Goal: Feedback & Contribution: Leave review/rating

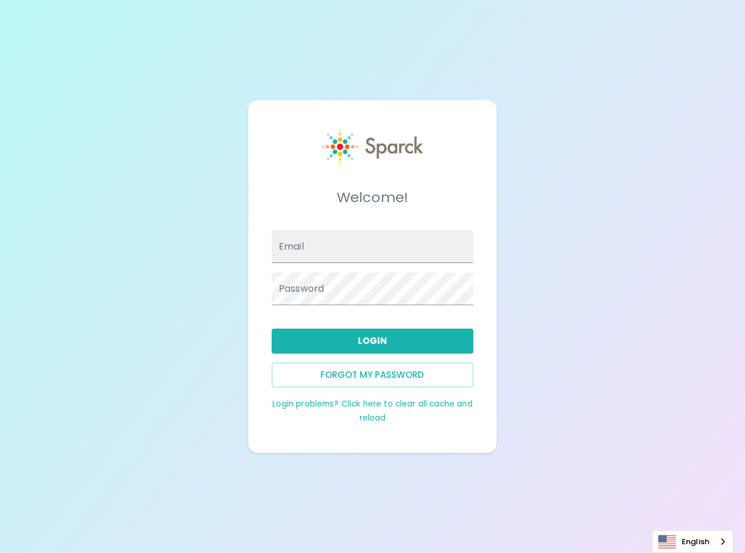
type input "[PERSON_NAME][EMAIL_ADDRESS][PERSON_NAME][DOMAIN_NAME]"
click at [383, 248] on input "Email" at bounding box center [372, 246] width 201 height 33
type input "[PERSON_NAME][EMAIL_ADDRESS][PERSON_NAME][DOMAIN_NAME]"
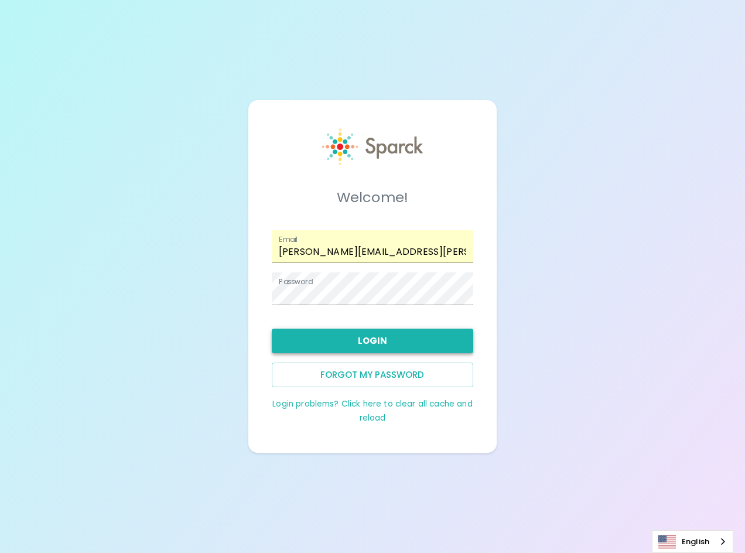
click at [419, 343] on button "Login" at bounding box center [372, 341] width 201 height 25
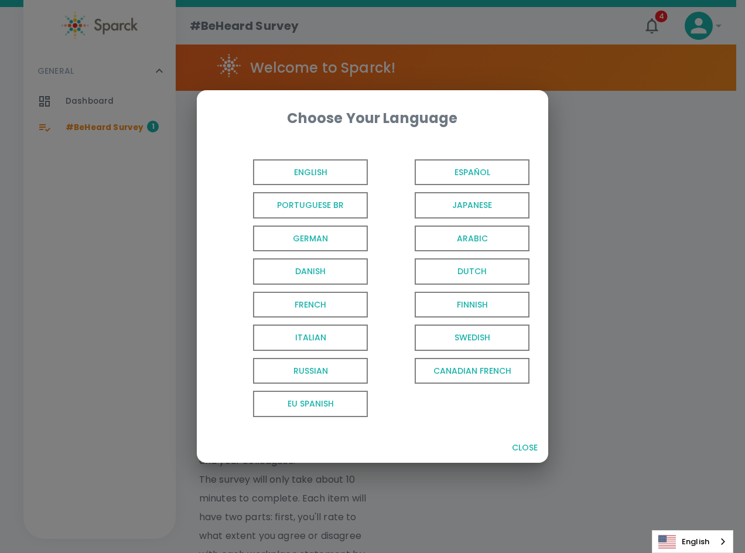
click at [315, 170] on span "English" at bounding box center [310, 172] width 115 height 26
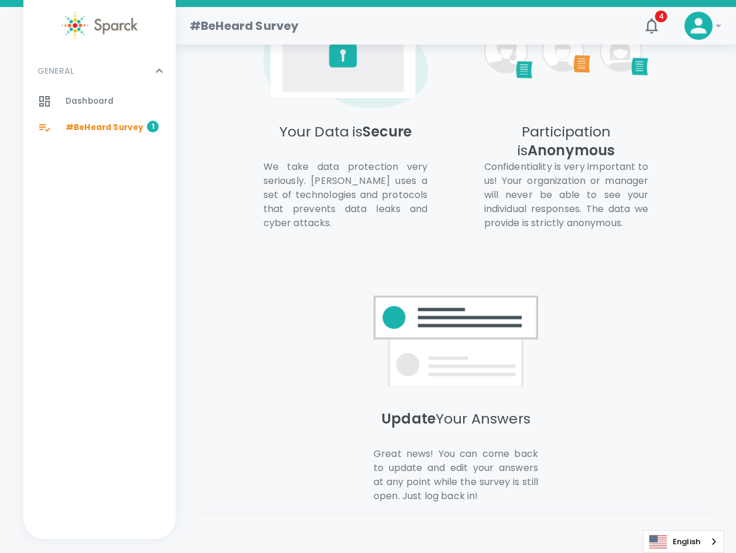
scroll to position [808, 0]
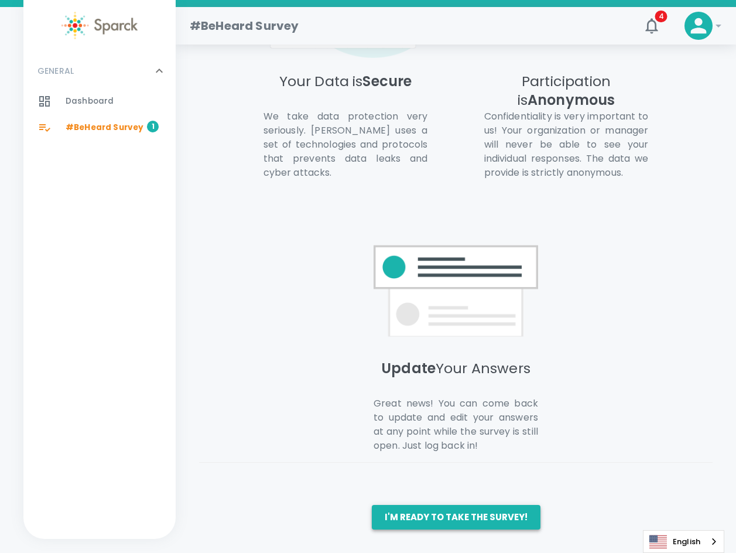
click at [478, 510] on button "I'm ready to take the survey!" at bounding box center [456, 517] width 169 height 25
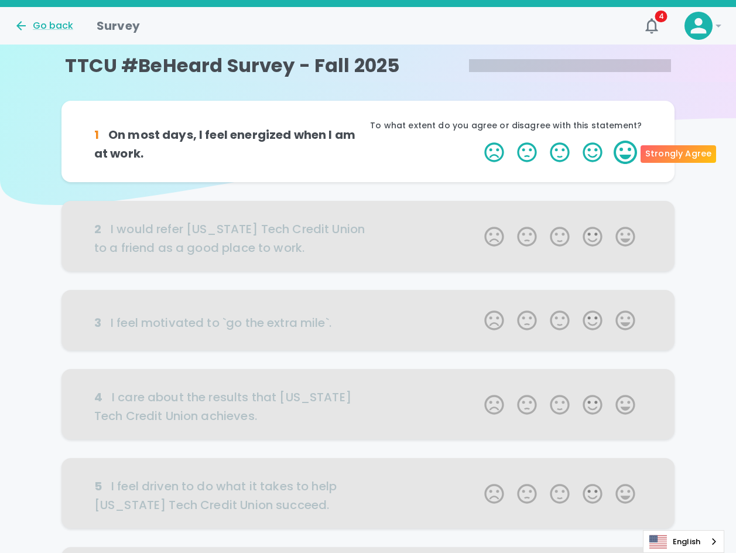
click at [630, 156] on label "5 Stars" at bounding box center [625, 152] width 33 height 23
click at [478, 141] on input "5 Stars" at bounding box center [477, 140] width 1 height 1
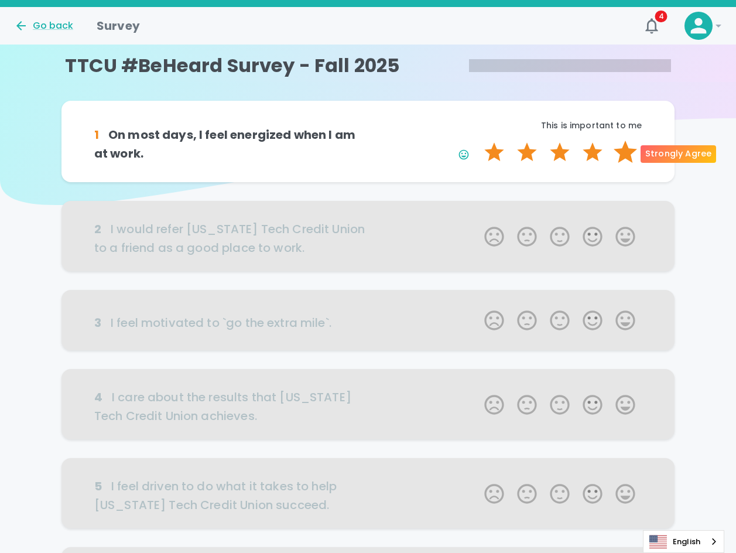
click at [624, 155] on label "5 Stars" at bounding box center [625, 152] width 33 height 23
click at [478, 141] on input "5 Stars" at bounding box center [477, 140] width 1 height 1
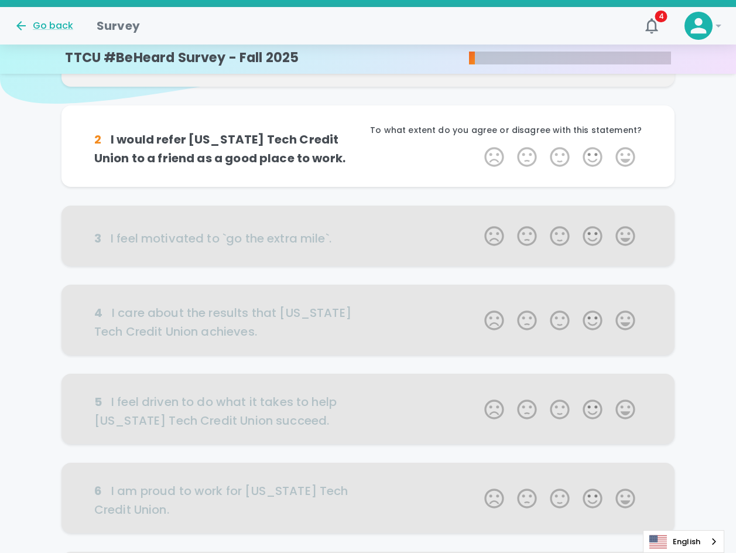
scroll to position [103, 0]
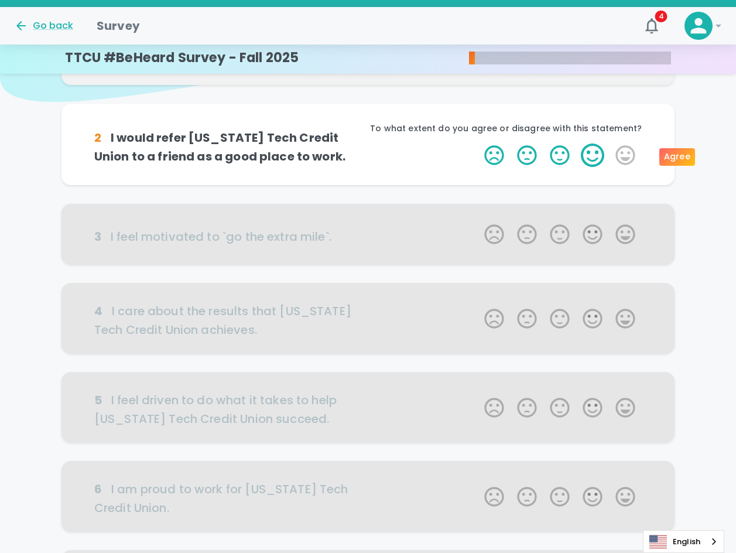
click at [593, 156] on label "4 Stars" at bounding box center [592, 155] width 33 height 23
click at [478, 144] on input "4 Stars" at bounding box center [477, 143] width 1 height 1
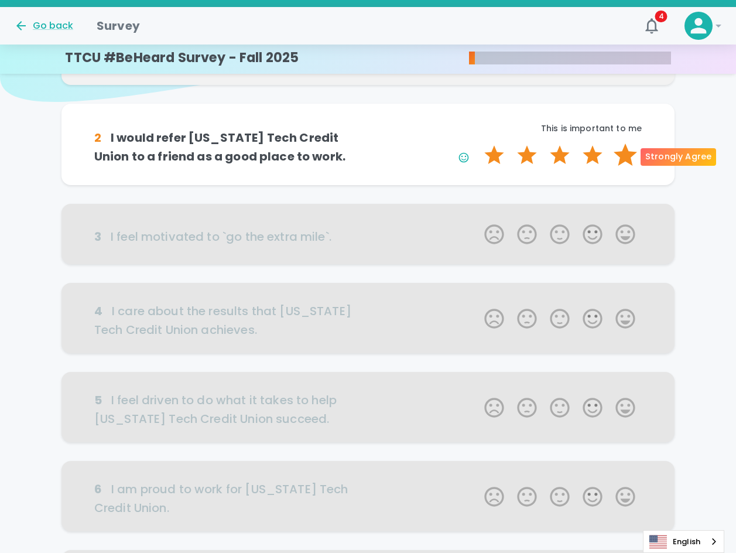
click at [627, 152] on label "5 Stars" at bounding box center [625, 155] width 33 height 23
click at [478, 144] on input "5 Stars" at bounding box center [477, 143] width 1 height 1
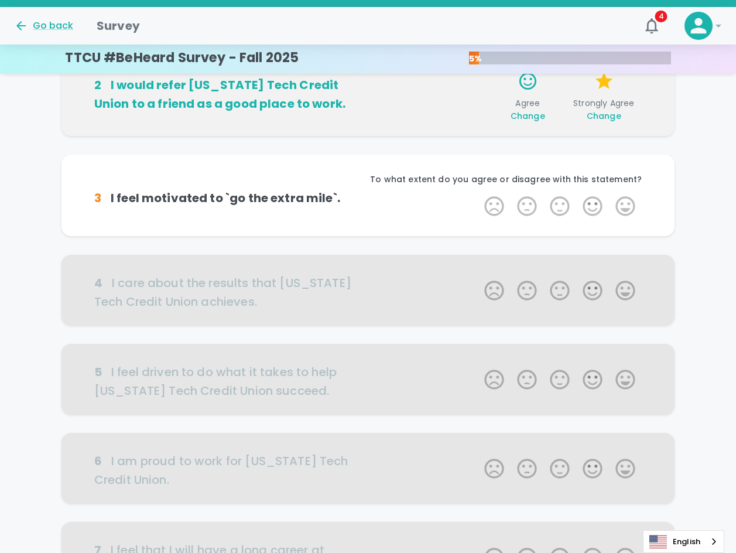
scroll to position [206, 0]
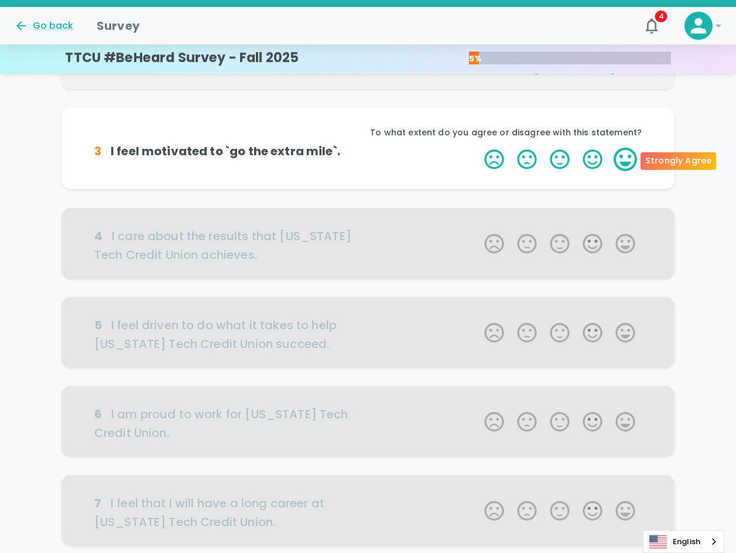
click at [621, 165] on label "5 Stars" at bounding box center [625, 159] width 33 height 23
click at [478, 148] on input "5 Stars" at bounding box center [477, 147] width 1 height 1
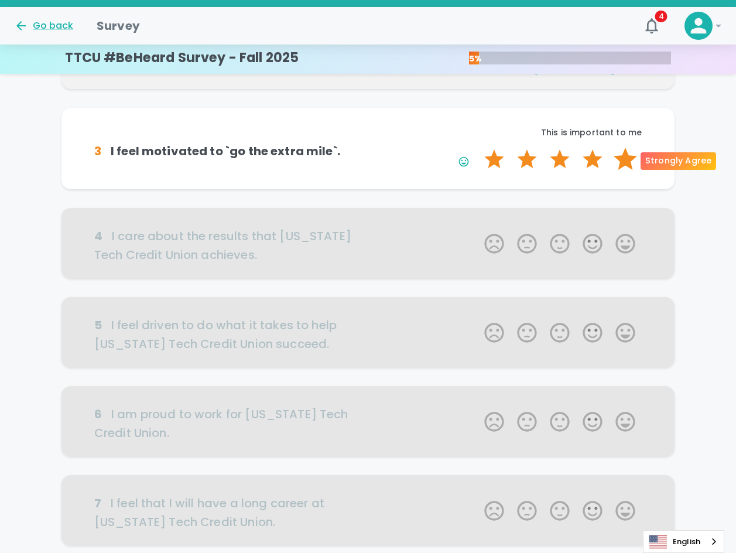
click at [623, 163] on label "5 Stars" at bounding box center [625, 159] width 33 height 23
click at [478, 148] on input "5 Stars" at bounding box center [477, 147] width 1 height 1
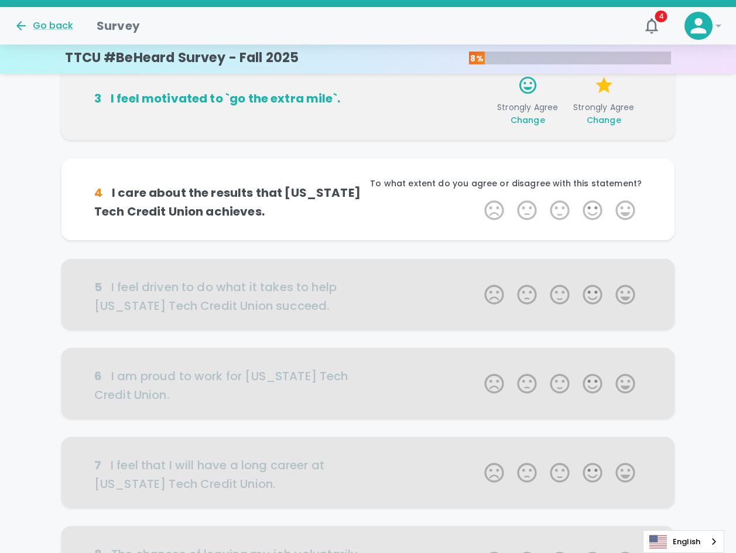
scroll to position [309, 0]
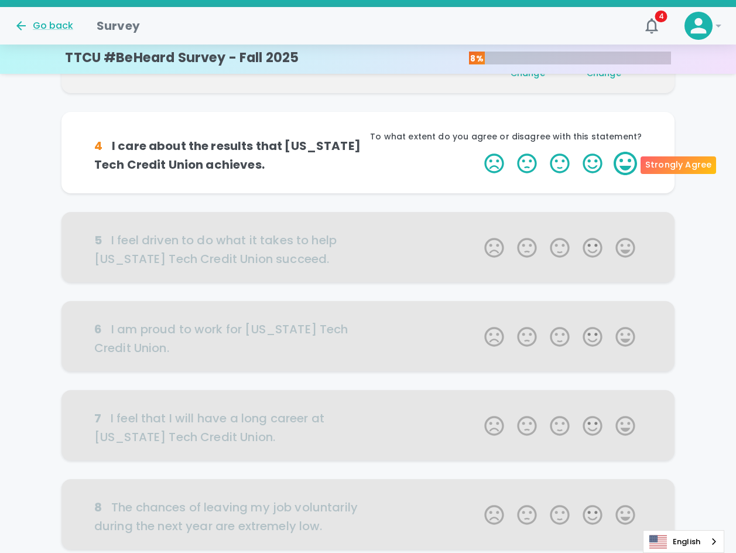
click at [620, 168] on label "5 Stars" at bounding box center [625, 163] width 33 height 23
click at [478, 152] on input "5 Stars" at bounding box center [477, 151] width 1 height 1
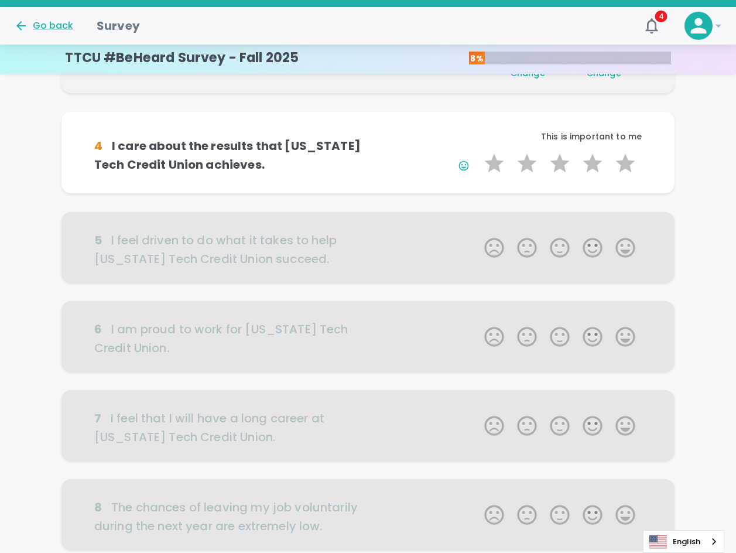
click at [626, 169] on label "5 Stars" at bounding box center [625, 163] width 33 height 23
click at [478, 152] on input "5 Stars" at bounding box center [477, 151] width 1 height 1
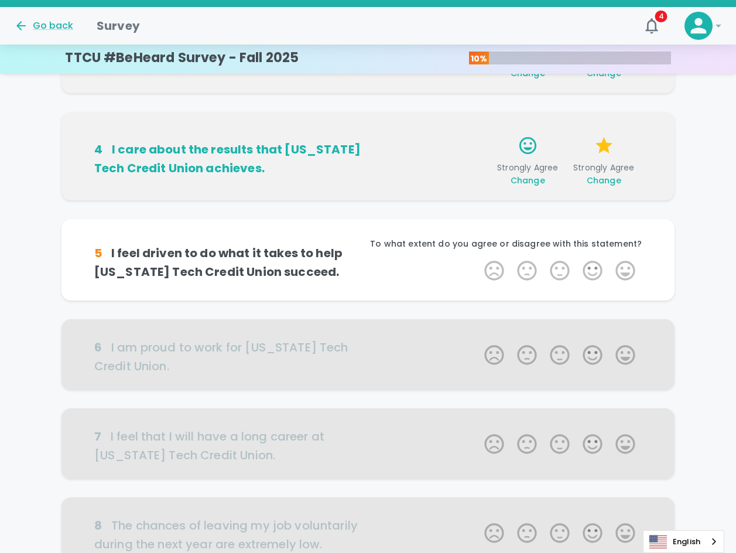
scroll to position [412, 0]
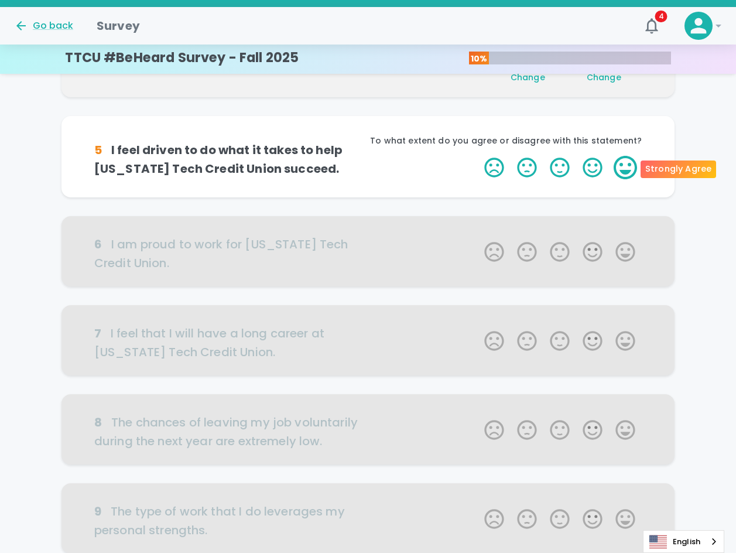
click at [634, 173] on label "5 Stars" at bounding box center [625, 167] width 33 height 23
click at [478, 156] on input "5 Stars" at bounding box center [477, 155] width 1 height 1
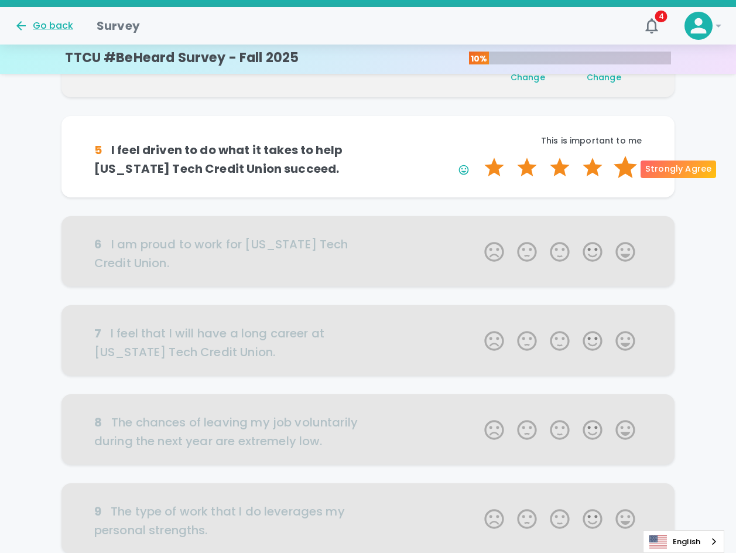
click at [631, 172] on label "5 Stars" at bounding box center [625, 167] width 33 height 23
click at [478, 156] on input "5 Stars" at bounding box center [477, 155] width 1 height 1
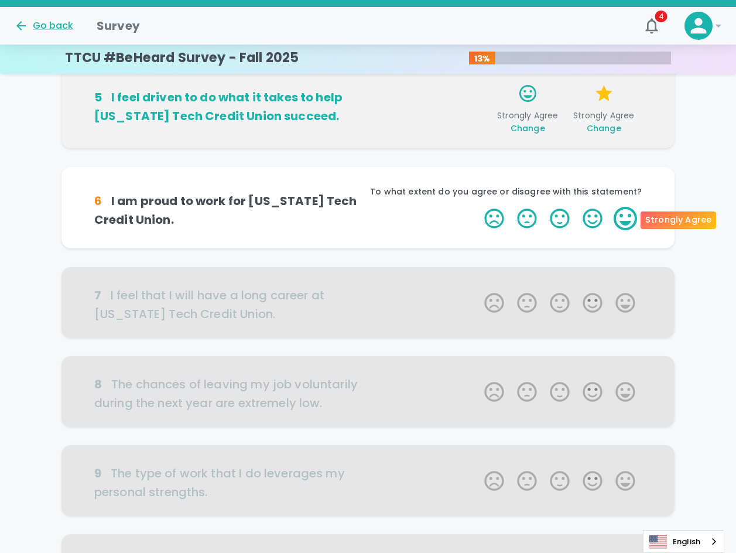
scroll to position [515, 0]
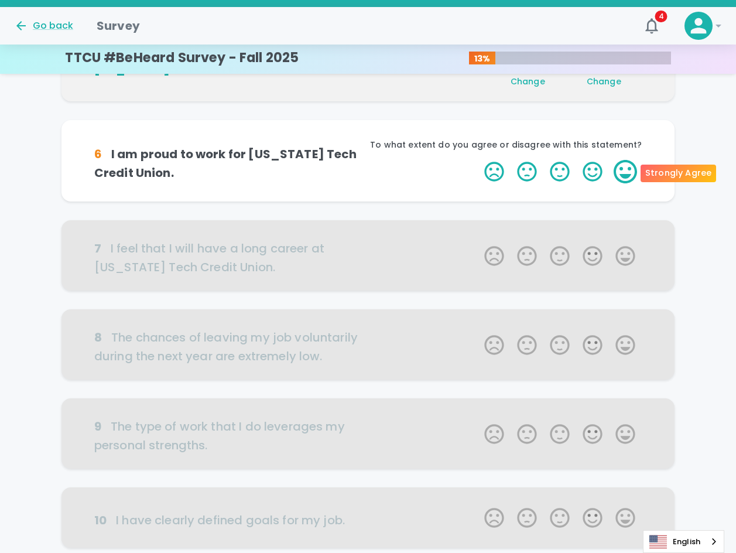
click at [632, 177] on label "5 Stars" at bounding box center [625, 171] width 33 height 23
click at [478, 160] on input "5 Stars" at bounding box center [477, 159] width 1 height 1
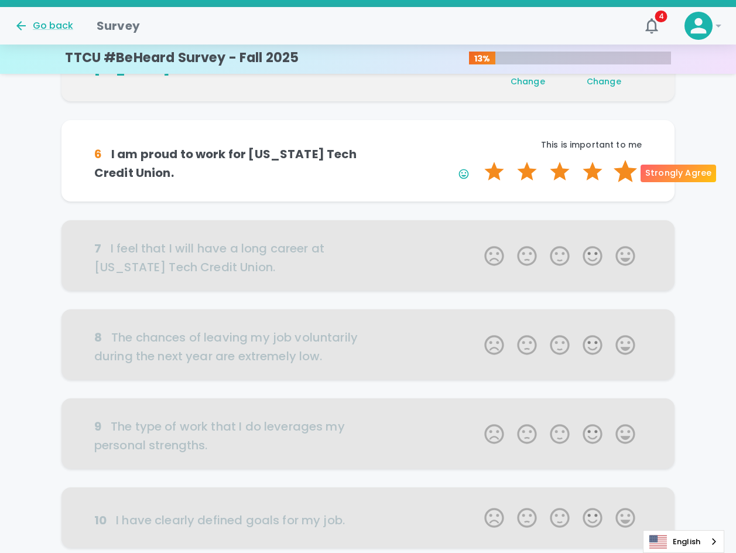
click at [630, 176] on label "5 Stars" at bounding box center [625, 171] width 33 height 23
click at [478, 160] on input "5 Stars" at bounding box center [477, 159] width 1 height 1
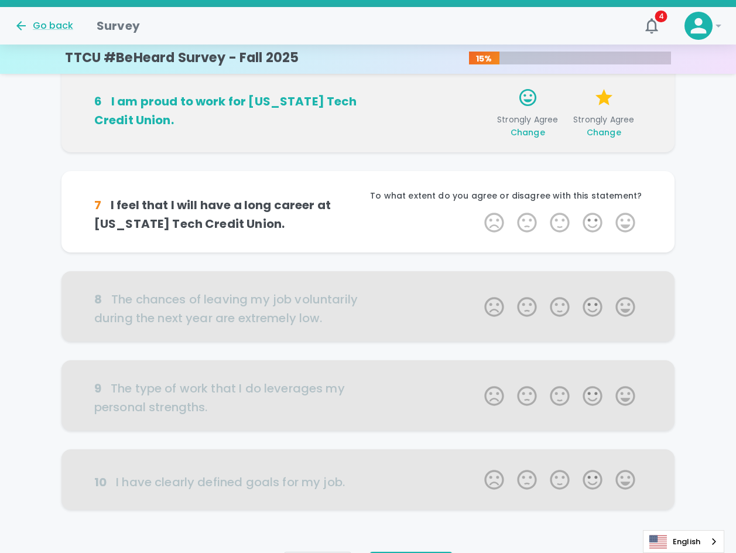
scroll to position [619, 0]
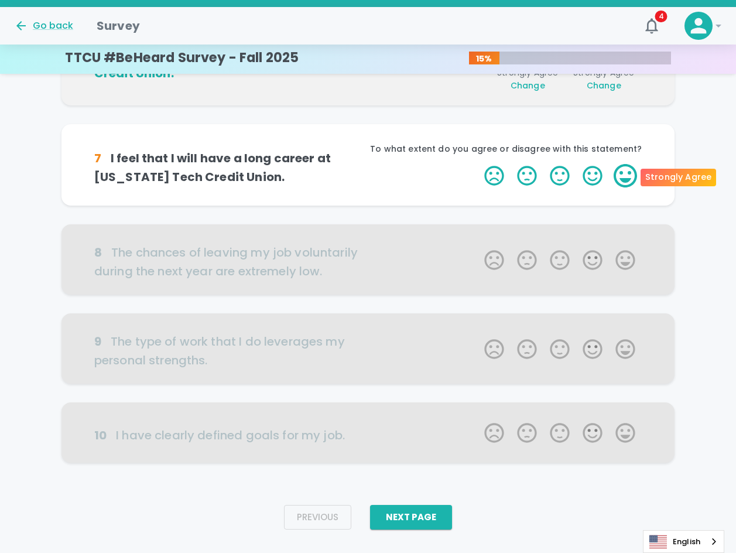
click at [624, 178] on label "5 Stars" at bounding box center [625, 175] width 33 height 23
click at [478, 164] on input "5 Stars" at bounding box center [477, 163] width 1 height 1
click at [624, 178] on label "5 Stars" at bounding box center [625, 175] width 33 height 23
click at [478, 164] on input "5 Stars" at bounding box center [477, 163] width 1 height 1
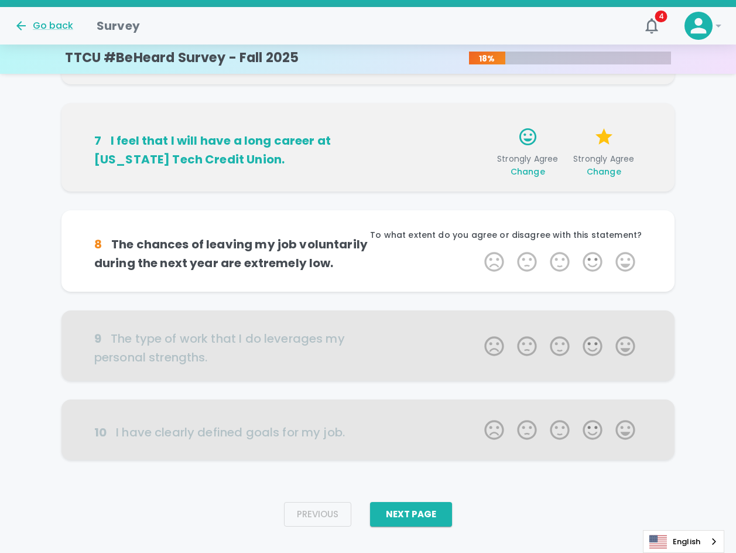
scroll to position [642, 0]
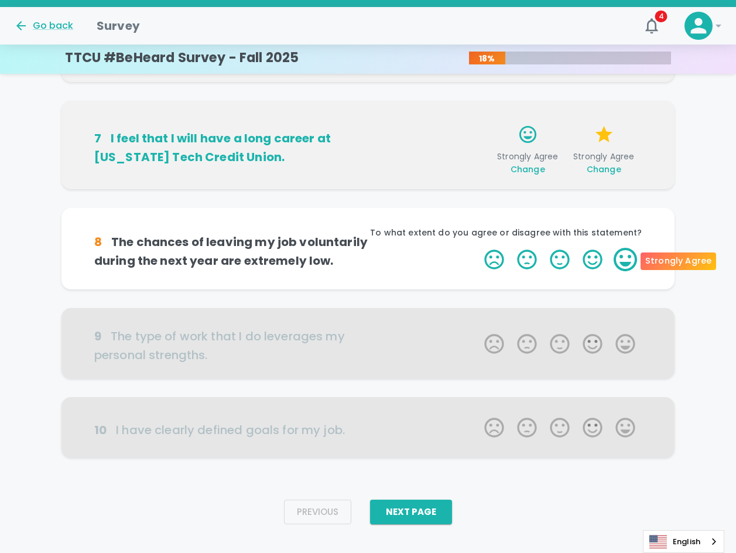
click at [624, 264] on label "5 Stars" at bounding box center [625, 259] width 33 height 23
click at [478, 248] on input "5 Stars" at bounding box center [477, 247] width 1 height 1
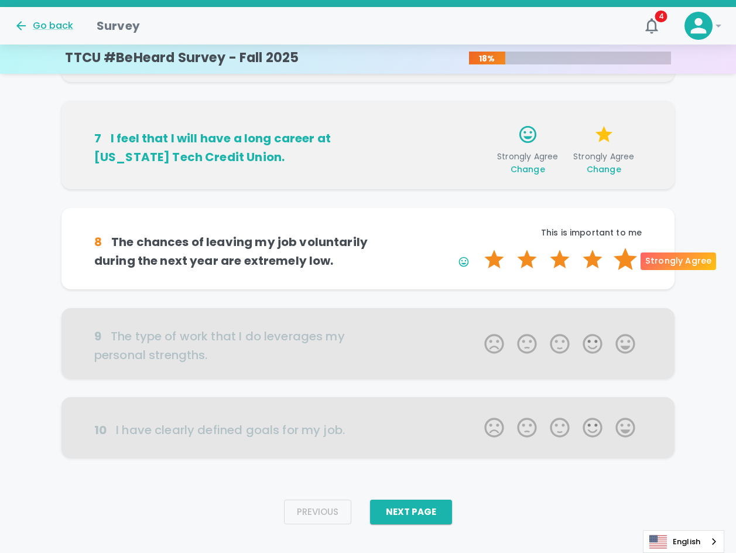
click at [626, 261] on label "5 Stars" at bounding box center [625, 259] width 33 height 23
click at [478, 248] on input "5 Stars" at bounding box center [477, 247] width 1 height 1
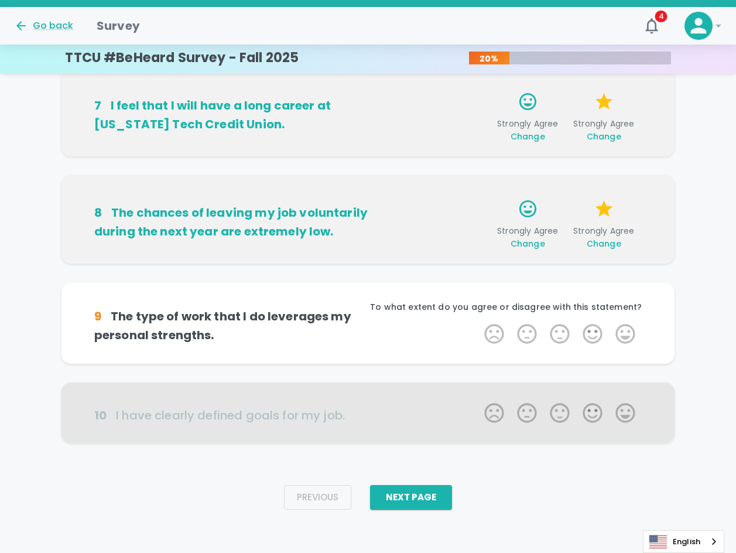
scroll to position [678, 0]
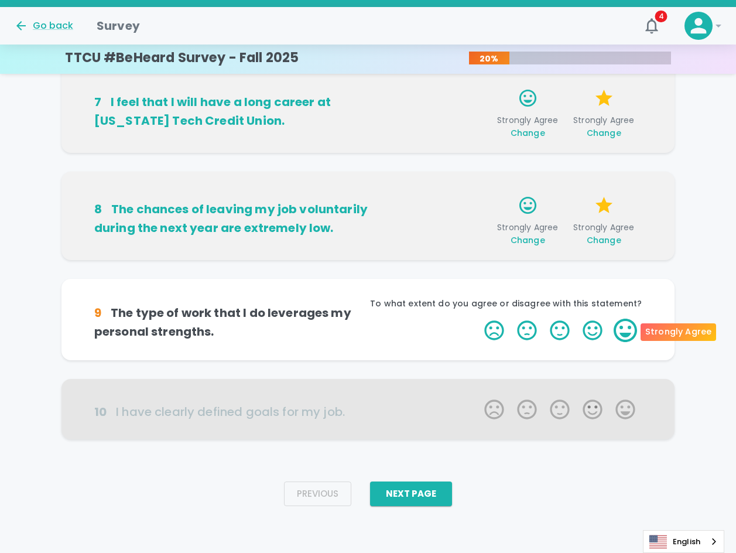
click at [621, 329] on label "5 Stars" at bounding box center [625, 330] width 33 height 23
click at [478, 319] on input "5 Stars" at bounding box center [477, 318] width 1 height 1
click at [621, 329] on label "5 Stars" at bounding box center [625, 330] width 33 height 23
click at [478, 319] on input "5 Stars" at bounding box center [477, 318] width 1 height 1
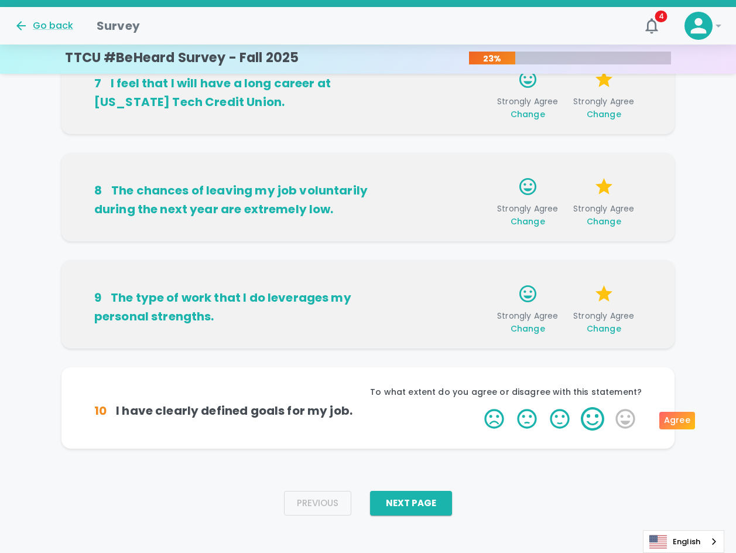
scroll to position [706, 0]
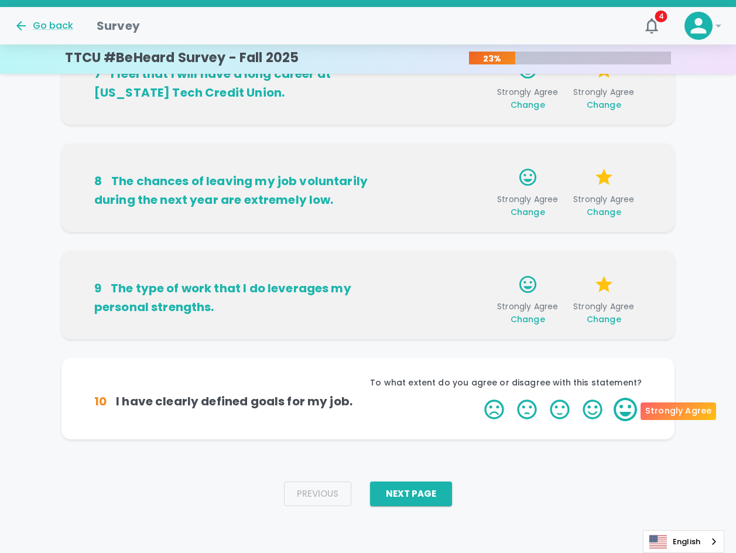
click at [636, 412] on label "5 Stars" at bounding box center [625, 409] width 33 height 23
click at [478, 398] on input "5 Stars" at bounding box center [477, 397] width 1 height 1
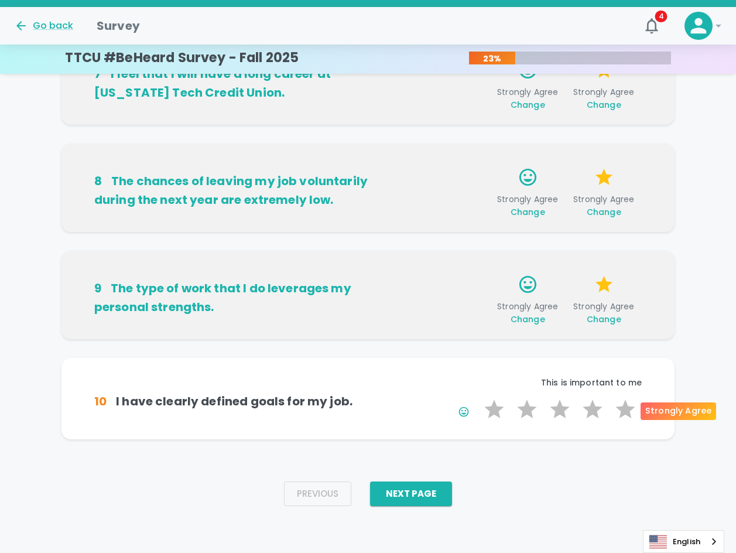
click at [636, 412] on label "5 Stars" at bounding box center [625, 409] width 33 height 23
click at [478, 398] on input "5 Stars" at bounding box center [477, 397] width 1 height 1
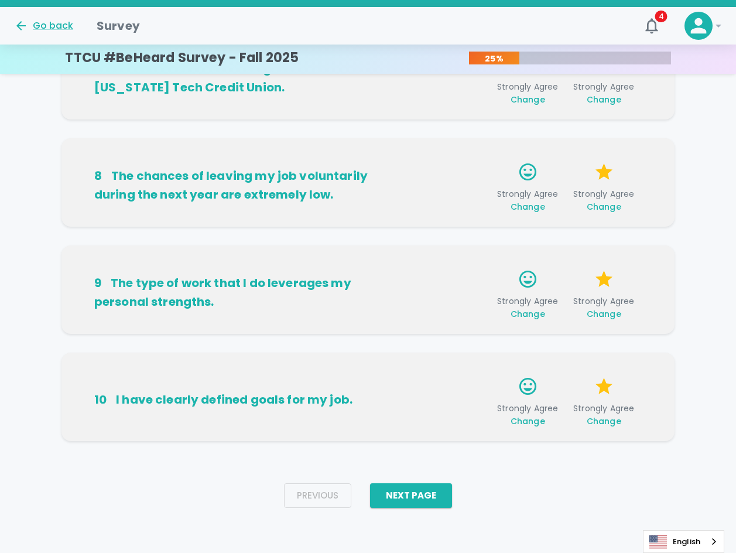
scroll to position [713, 0]
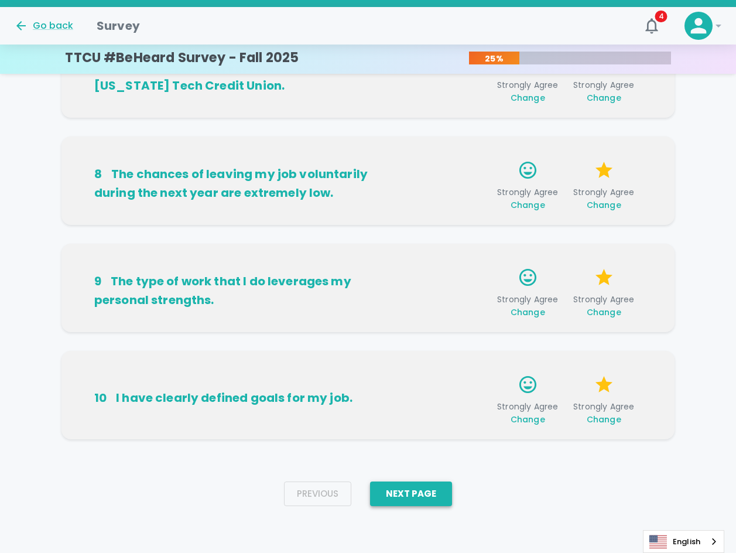
click at [426, 489] on button "Next Page" at bounding box center [411, 493] width 82 height 25
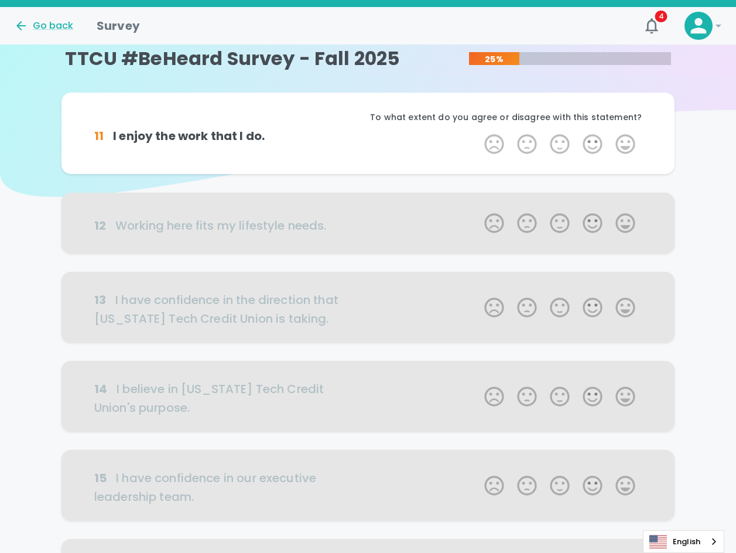
scroll to position [0, 0]
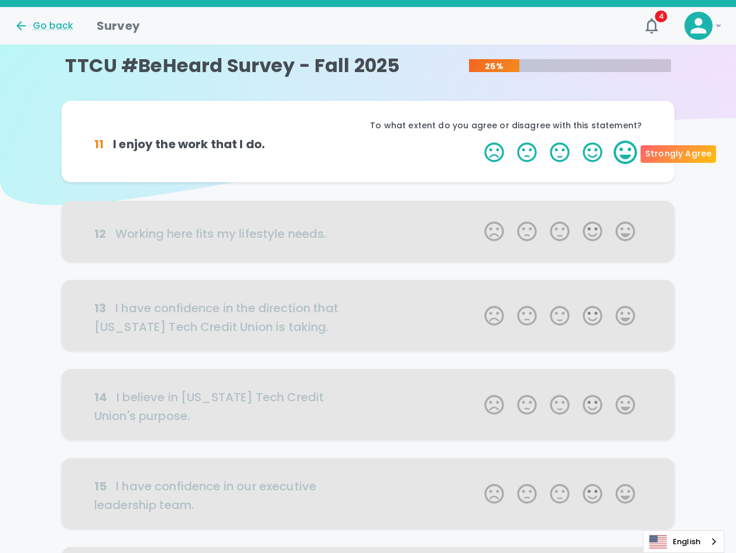
click at [623, 149] on label "5 Stars" at bounding box center [625, 152] width 33 height 23
click at [478, 141] on input "5 Stars" at bounding box center [477, 140] width 1 height 1
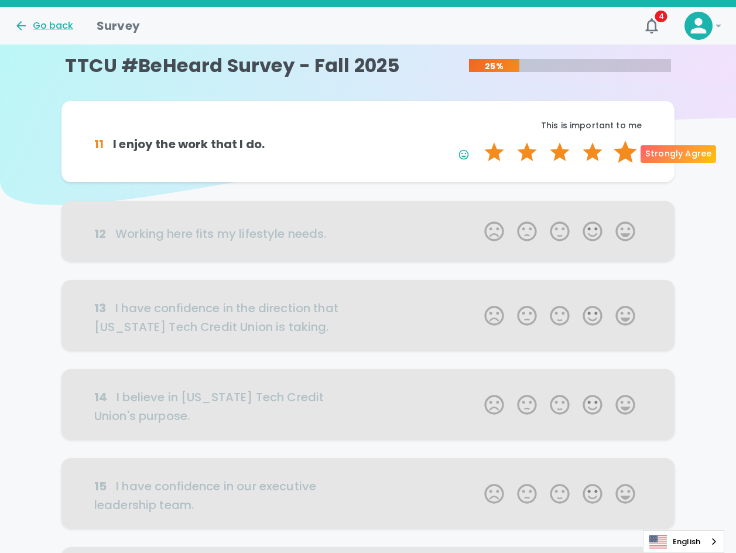
click at [623, 151] on label "5 Stars" at bounding box center [625, 152] width 33 height 23
click at [478, 141] on input "5 Stars" at bounding box center [477, 140] width 1 height 1
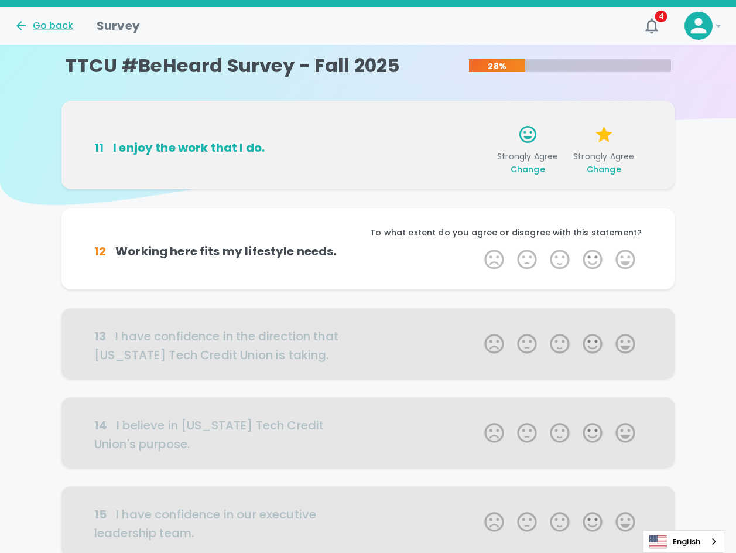
scroll to position [103, 0]
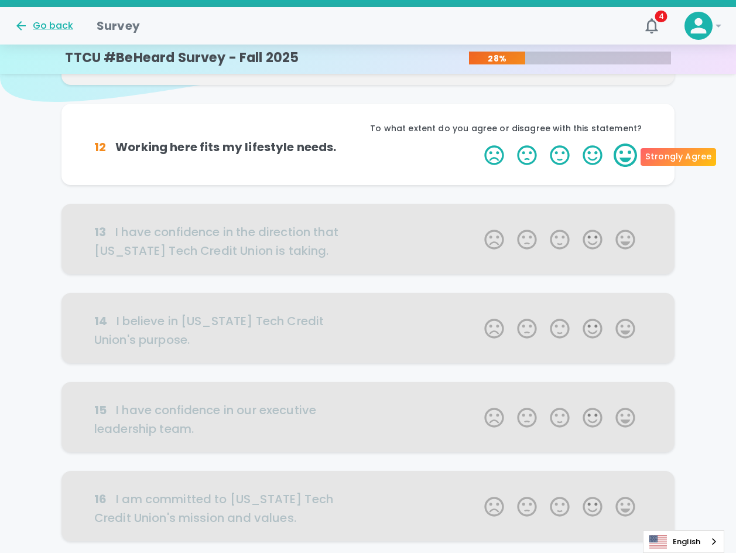
click at [620, 159] on label "5 Stars" at bounding box center [625, 155] width 33 height 23
click at [478, 144] on input "5 Stars" at bounding box center [477, 143] width 1 height 1
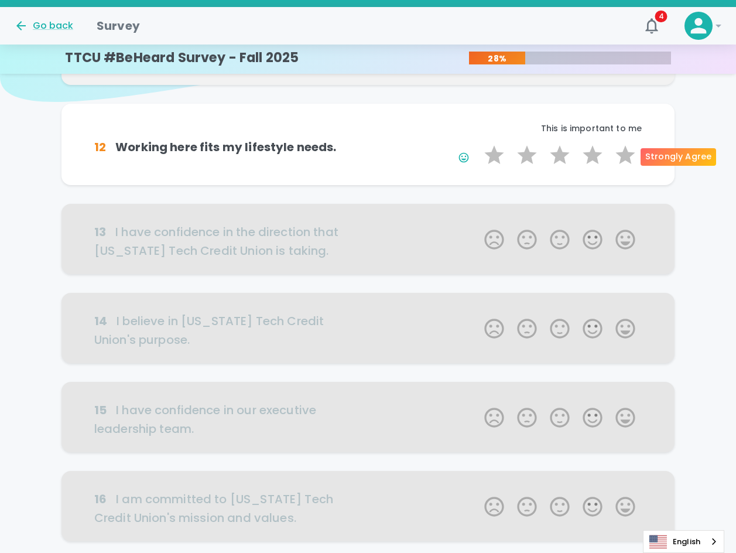
click at [620, 159] on label "5 Stars" at bounding box center [625, 155] width 33 height 23
click at [478, 144] on input "5 Stars" at bounding box center [477, 143] width 1 height 1
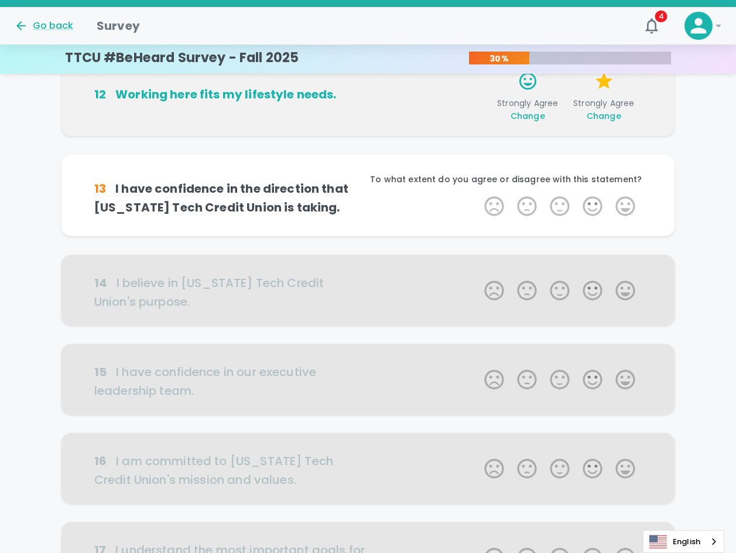
scroll to position [206, 0]
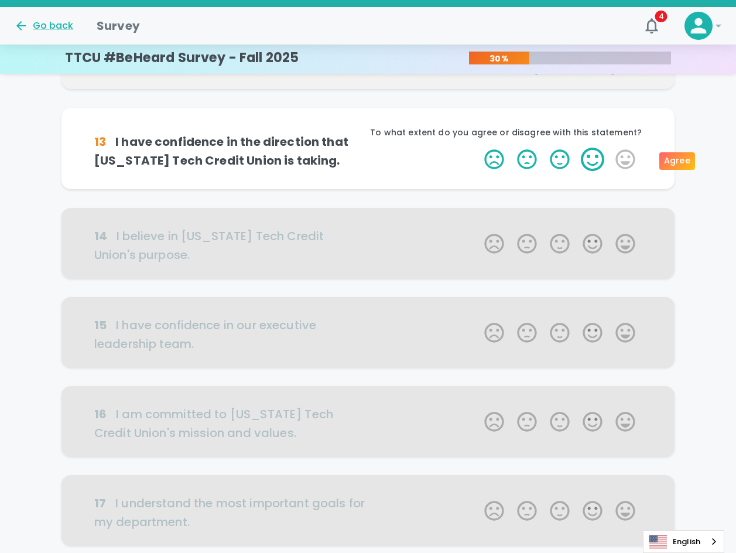
click at [595, 163] on label "4 Stars" at bounding box center [592, 159] width 33 height 23
click at [478, 148] on input "4 Stars" at bounding box center [477, 147] width 1 height 1
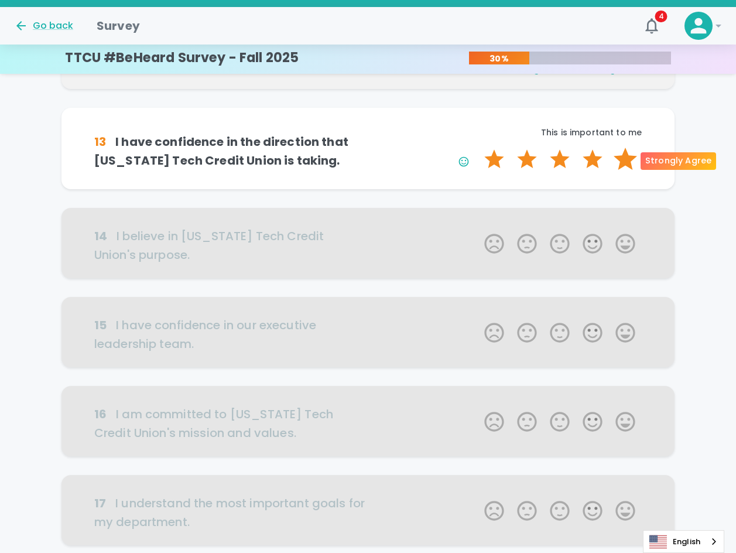
click at [630, 160] on label "5 Stars" at bounding box center [625, 159] width 33 height 23
click at [478, 148] on input "5 Stars" at bounding box center [477, 147] width 1 height 1
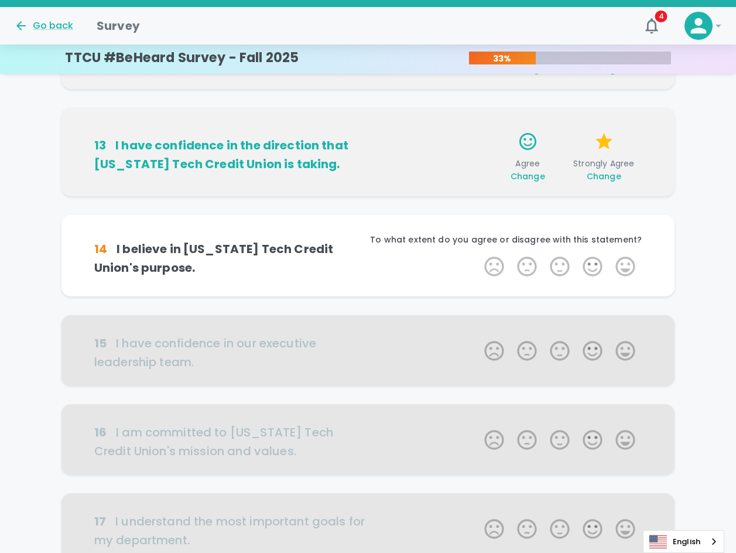
scroll to position [309, 0]
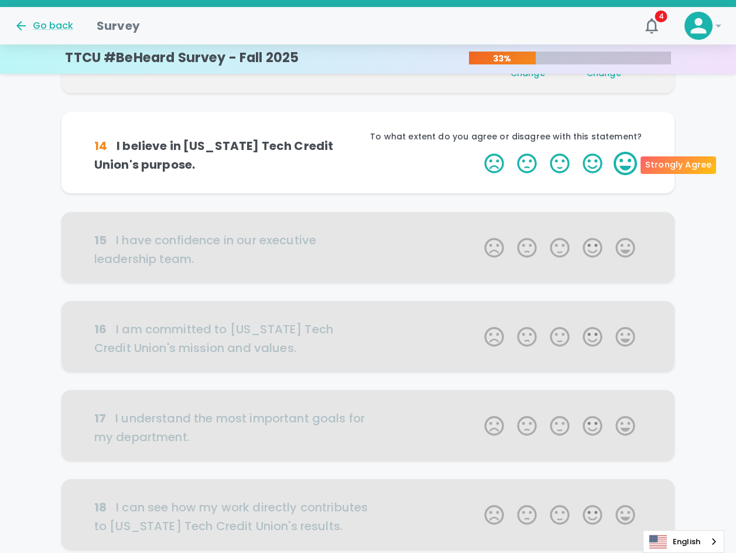
click at [625, 163] on label "5 Stars" at bounding box center [625, 163] width 33 height 23
click at [478, 152] on input "5 Stars" at bounding box center [477, 151] width 1 height 1
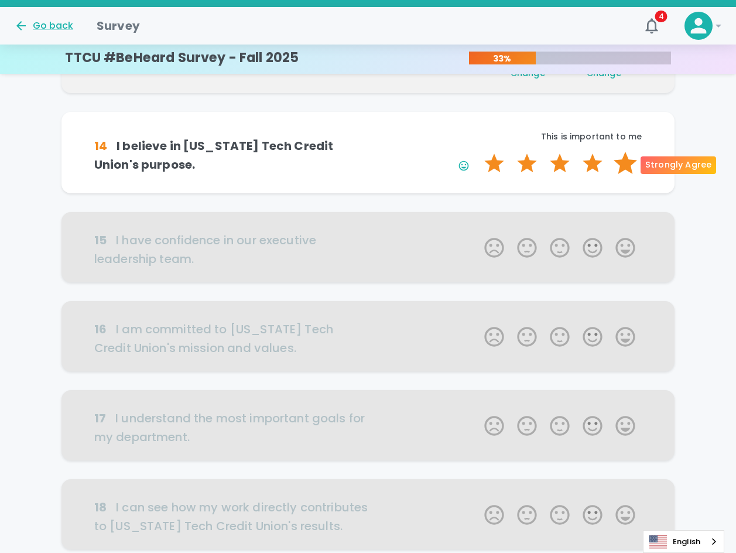
click at [625, 163] on label "5 Stars" at bounding box center [625, 163] width 33 height 23
click at [478, 152] on input "5 Stars" at bounding box center [477, 151] width 1 height 1
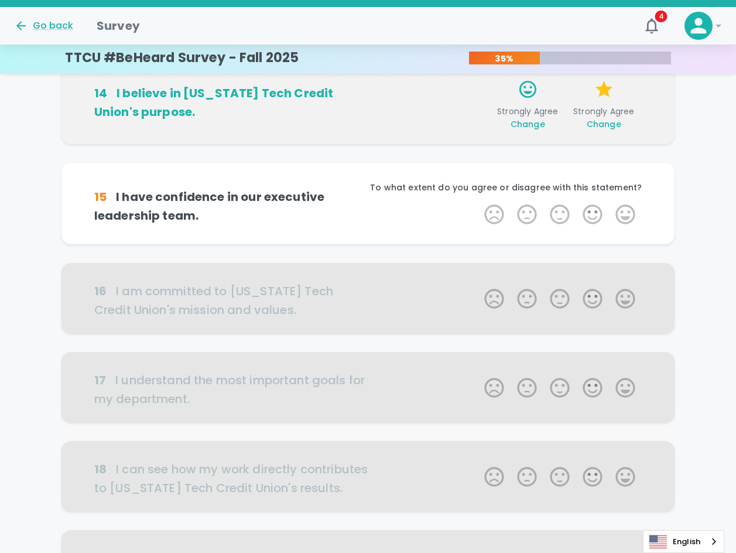
scroll to position [412, 0]
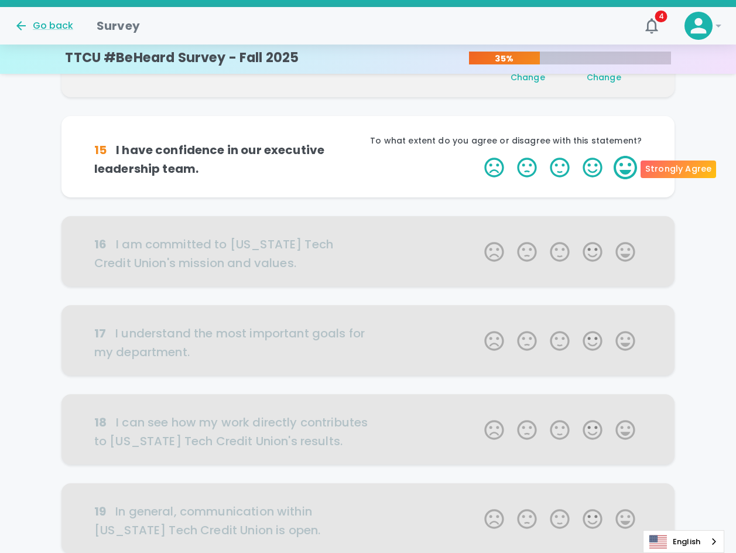
click at [625, 171] on label "5 Stars" at bounding box center [625, 167] width 33 height 23
click at [478, 156] on input "5 Stars" at bounding box center [477, 155] width 1 height 1
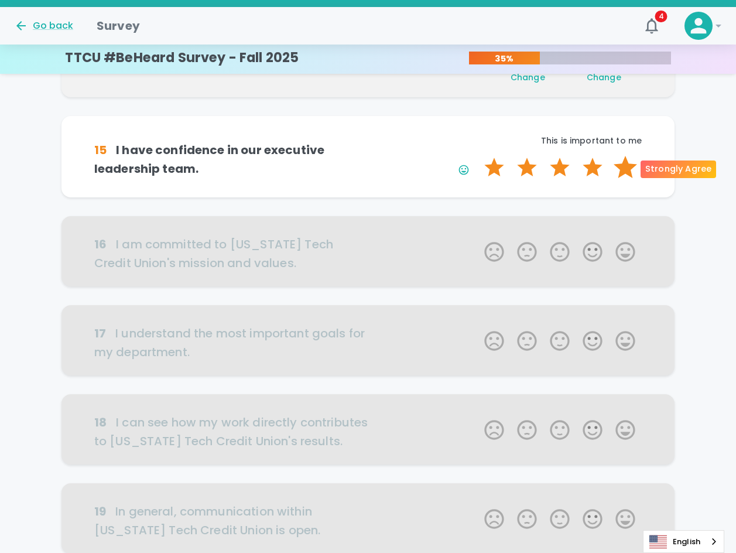
click at [624, 167] on label "5 Stars" at bounding box center [625, 167] width 33 height 23
click at [478, 156] on input "5 Stars" at bounding box center [477, 155] width 1 height 1
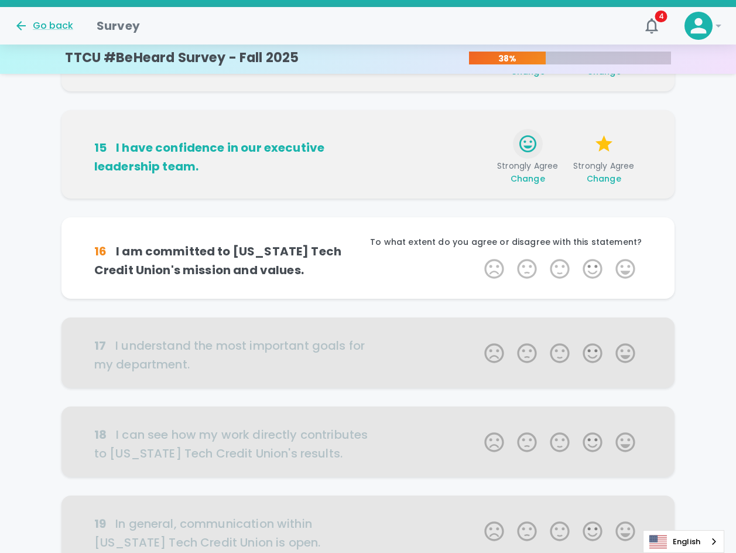
scroll to position [398, 0]
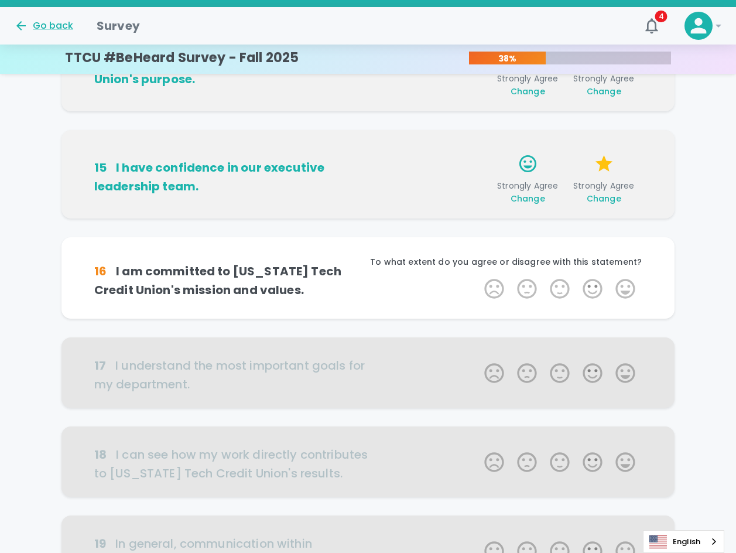
click at [534, 199] on span "Change" at bounding box center [528, 199] width 35 height 12
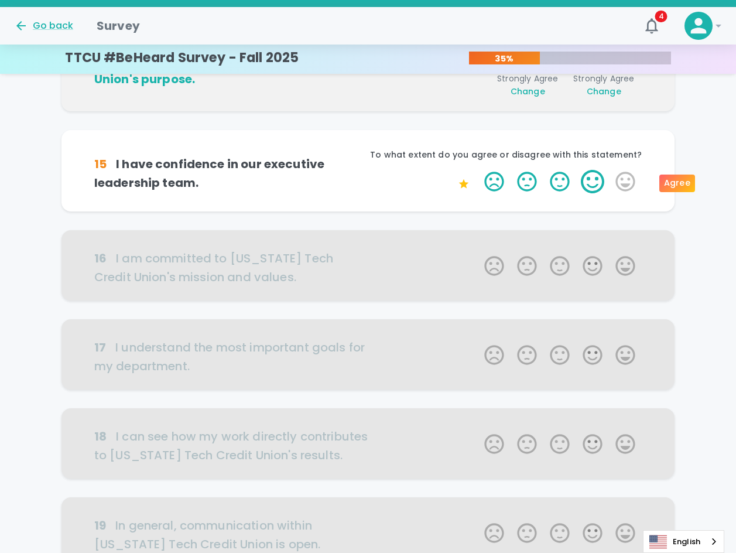
click at [597, 183] on label "4 Stars" at bounding box center [592, 181] width 33 height 23
click at [478, 170] on input "4 Stars" at bounding box center [477, 169] width 1 height 1
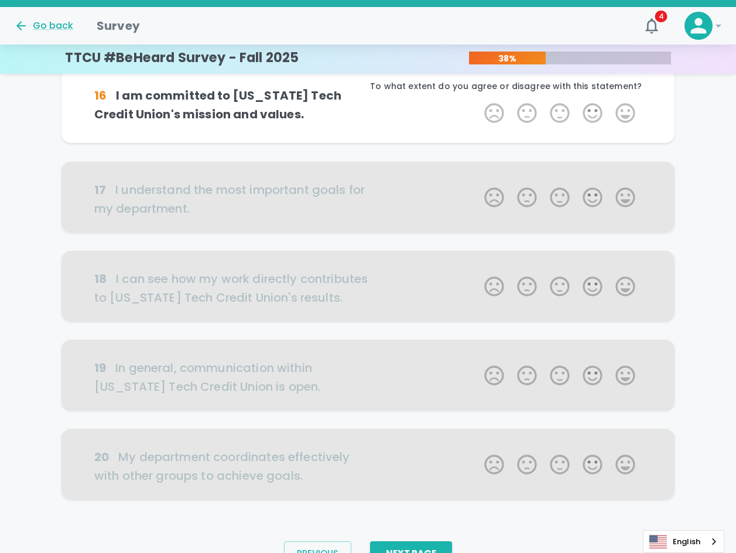
scroll to position [515, 0]
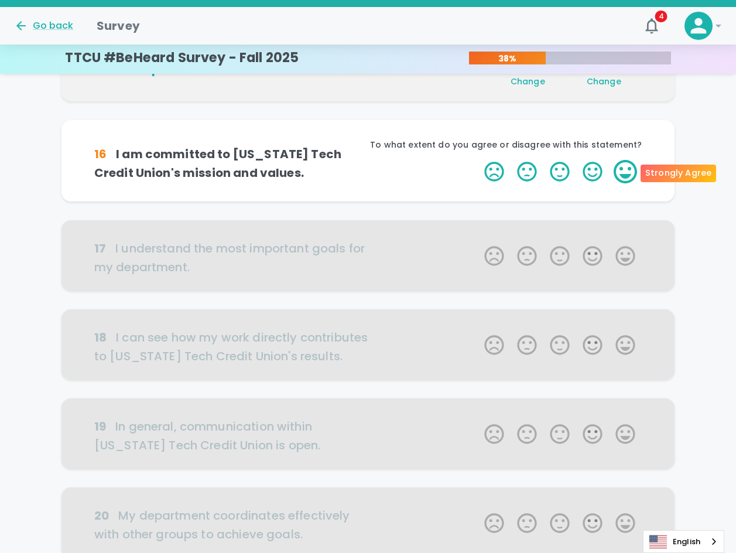
click at [625, 180] on label "5 Stars" at bounding box center [625, 171] width 33 height 23
click at [478, 160] on input "5 Stars" at bounding box center [477, 159] width 1 height 1
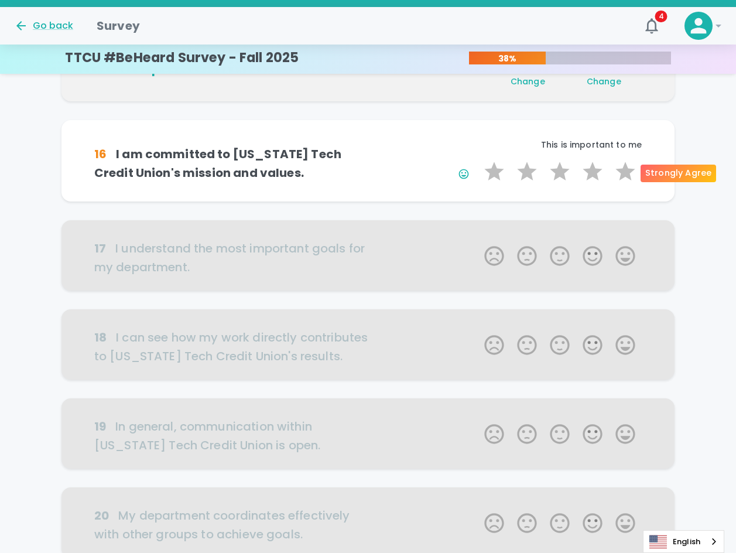
click at [625, 180] on label "5 Stars" at bounding box center [625, 171] width 33 height 23
click at [478, 160] on input "5 Stars" at bounding box center [477, 159] width 1 height 1
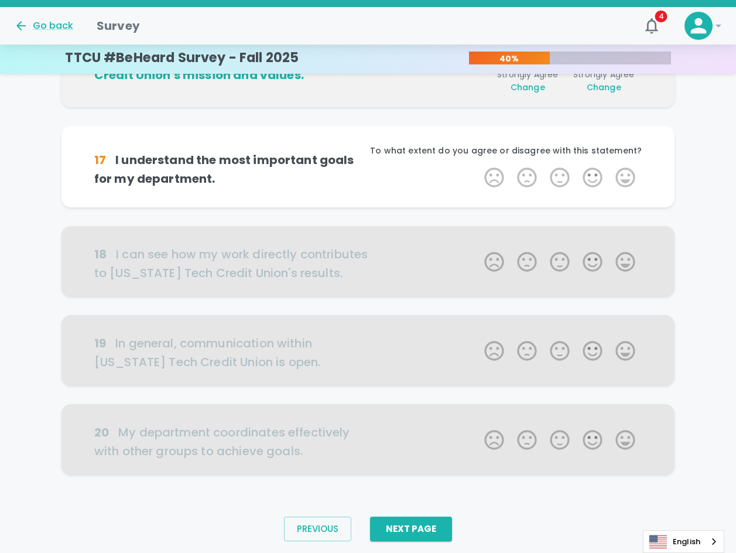
scroll to position [619, 0]
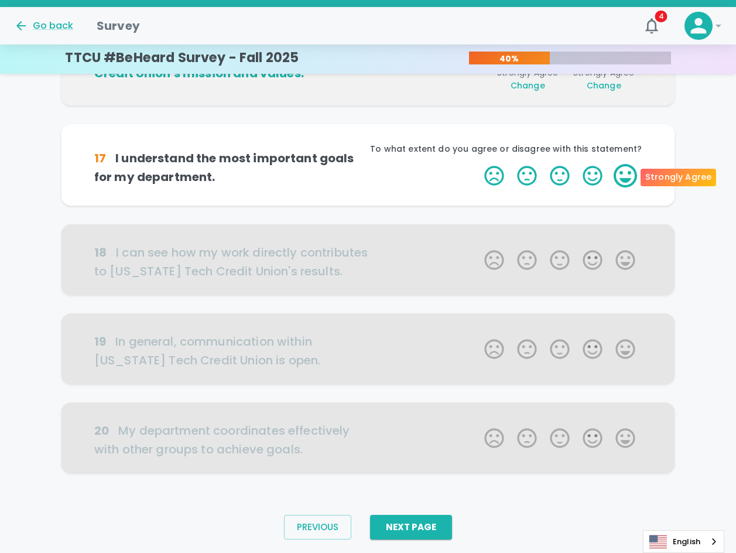
click at [626, 181] on label "5 Stars" at bounding box center [625, 175] width 33 height 23
click at [478, 164] on input "5 Stars" at bounding box center [477, 163] width 1 height 1
click at [626, 181] on label "5 Stars" at bounding box center [625, 175] width 33 height 23
click at [478, 164] on input "5 Stars" at bounding box center [477, 163] width 1 height 1
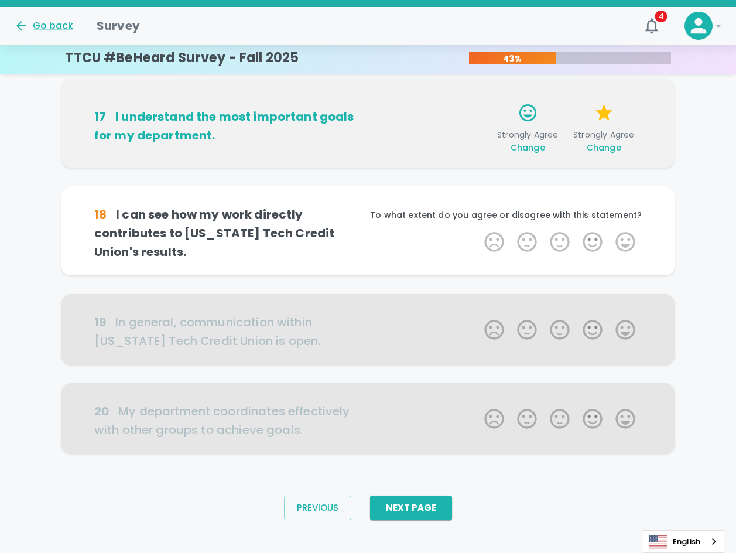
scroll to position [671, 0]
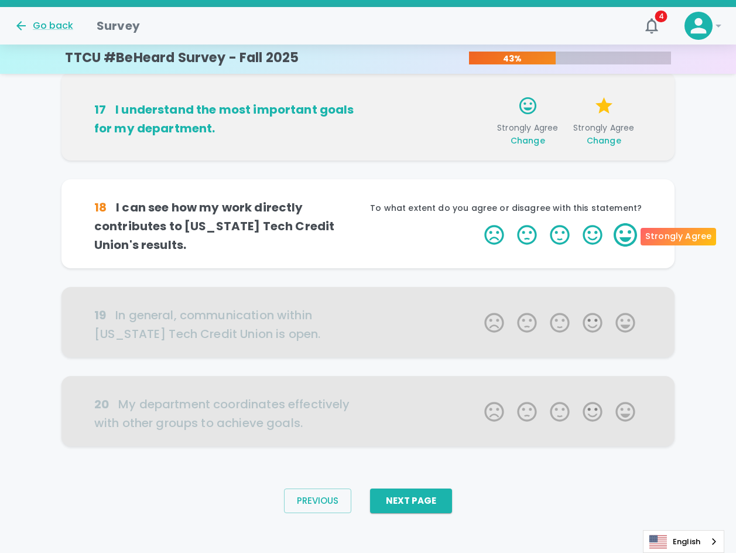
click at [630, 233] on label "5 Stars" at bounding box center [625, 234] width 33 height 23
click at [478, 223] on input "5 Stars" at bounding box center [477, 223] width 1 height 1
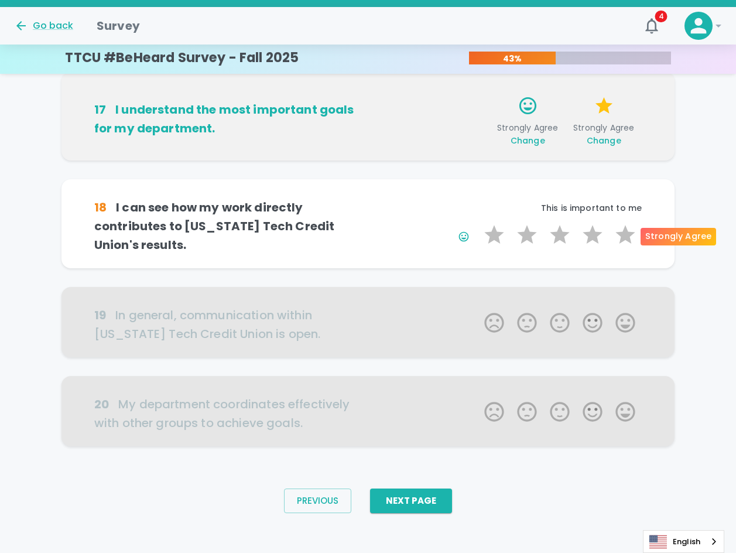
click at [630, 233] on label "5 Stars" at bounding box center [625, 234] width 33 height 23
click at [478, 223] on input "5 Stars" at bounding box center [477, 223] width 1 height 1
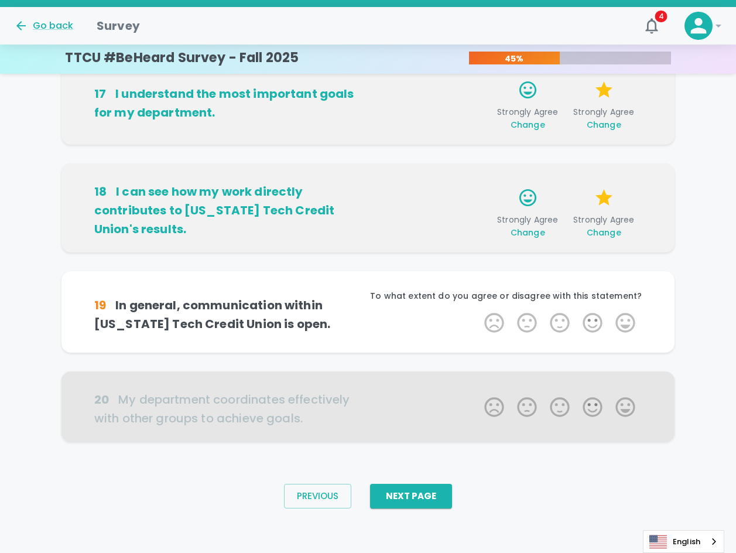
scroll to position [689, 0]
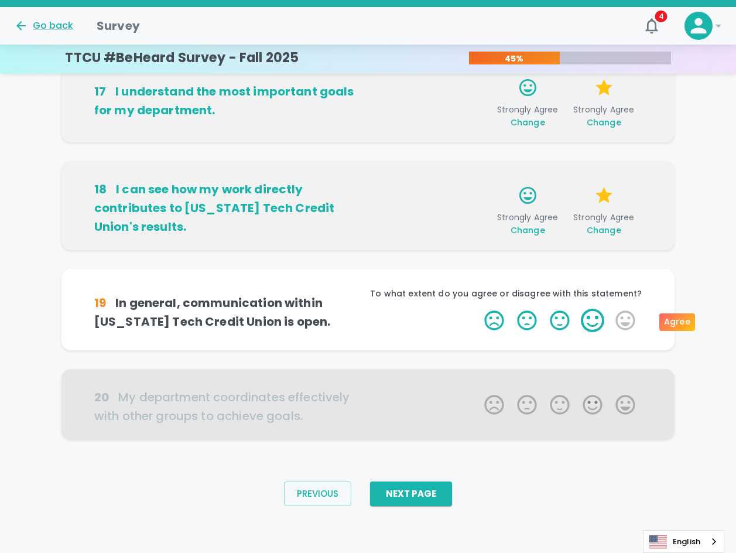
click at [593, 320] on label "4 Stars" at bounding box center [592, 320] width 33 height 23
click at [478, 309] on input "4 Stars" at bounding box center [477, 308] width 1 height 1
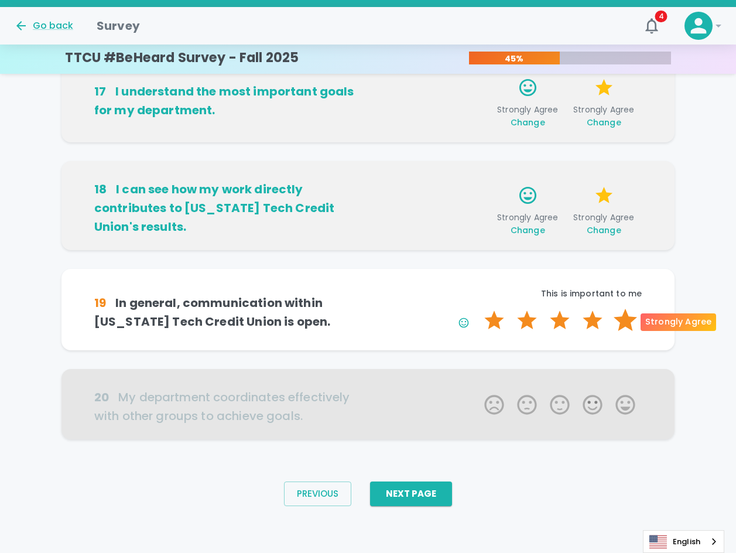
click at [619, 321] on label "5 Stars" at bounding box center [625, 320] width 33 height 23
click at [478, 309] on input "5 Stars" at bounding box center [477, 308] width 1 height 1
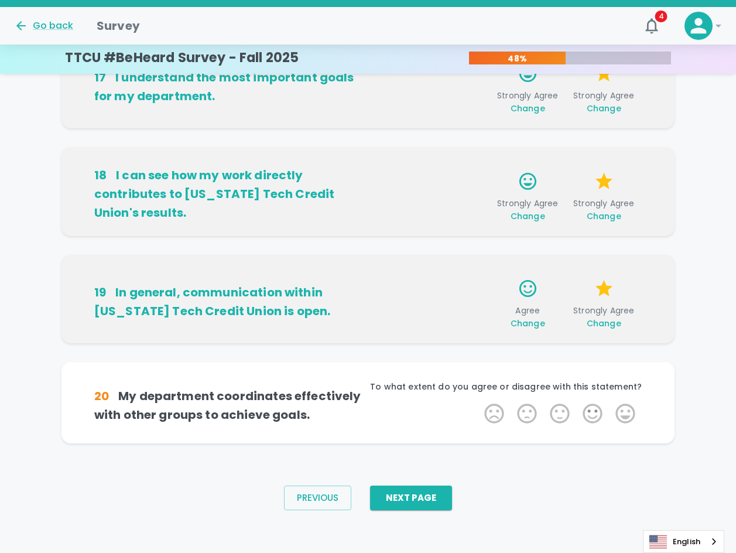
scroll to position [707, 0]
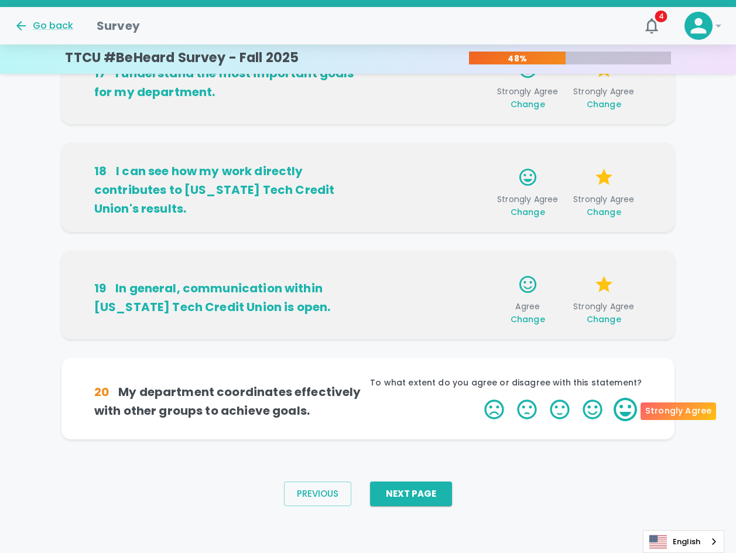
click at [621, 409] on label "5 Stars" at bounding box center [625, 409] width 33 height 23
click at [478, 398] on input "5 Stars" at bounding box center [477, 397] width 1 height 1
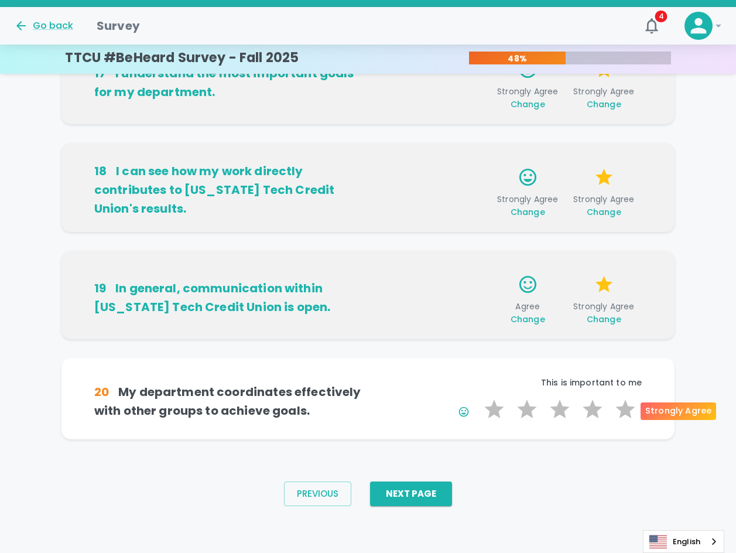
click at [621, 409] on label "5 Stars" at bounding box center [625, 409] width 33 height 23
click at [478, 398] on input "5 Stars" at bounding box center [477, 397] width 1 height 1
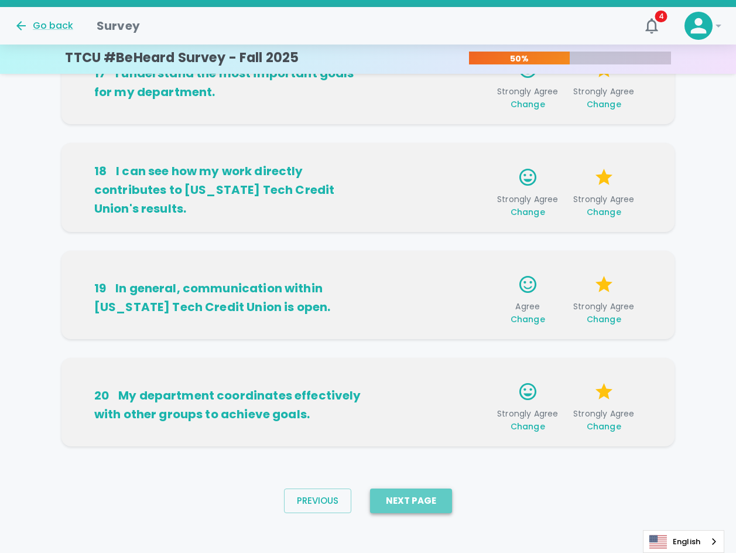
click at [411, 495] on button "Next Page" at bounding box center [411, 500] width 82 height 25
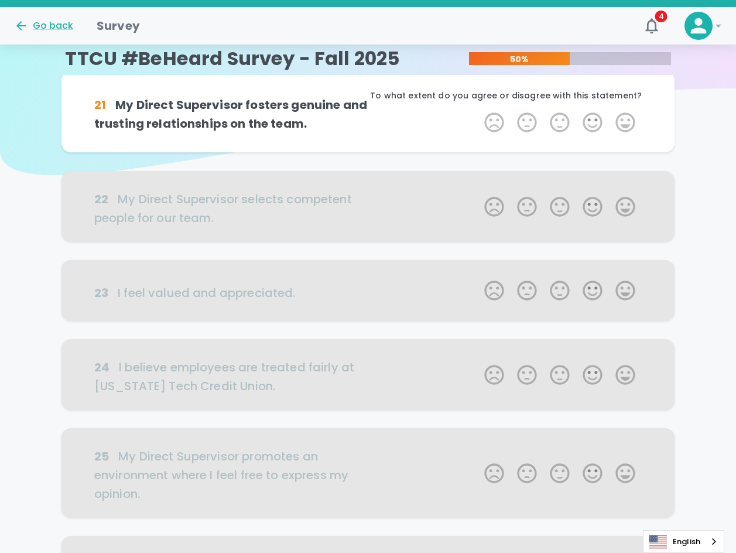
scroll to position [0, 0]
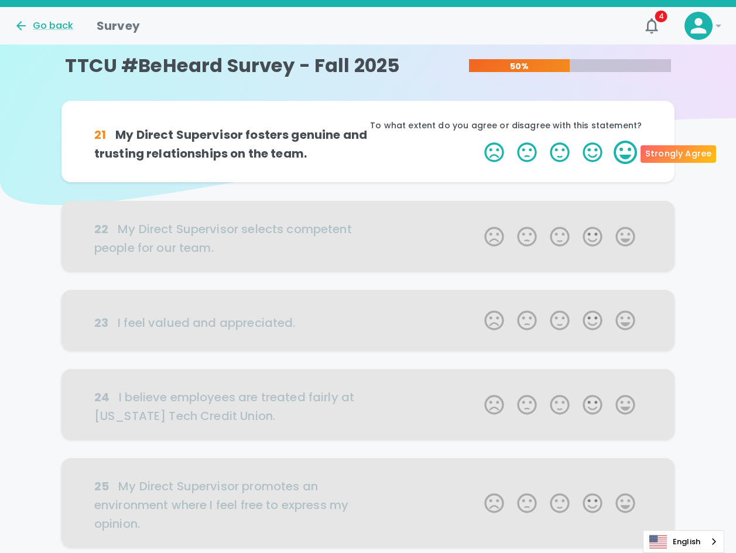
click at [614, 153] on label "5 Stars" at bounding box center [625, 152] width 33 height 23
click at [478, 141] on input "5 Stars" at bounding box center [477, 140] width 1 height 1
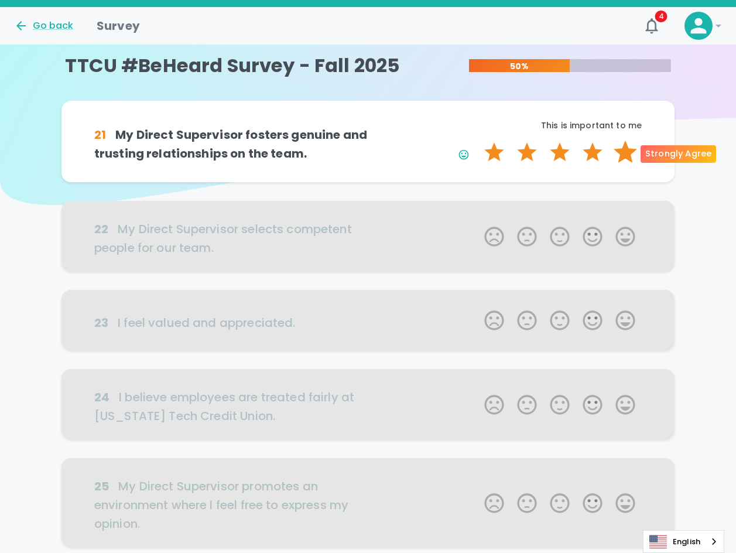
click at [623, 153] on label "5 Stars" at bounding box center [625, 152] width 33 height 23
click at [478, 141] on input "5 Stars" at bounding box center [477, 140] width 1 height 1
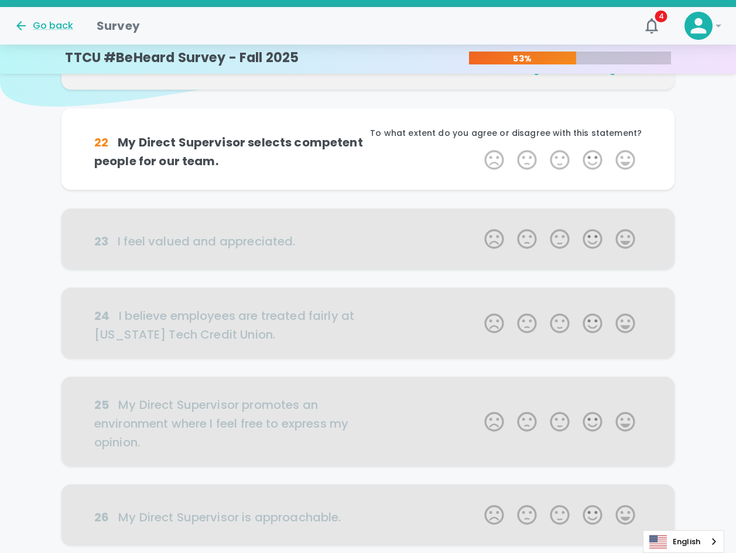
scroll to position [117, 0]
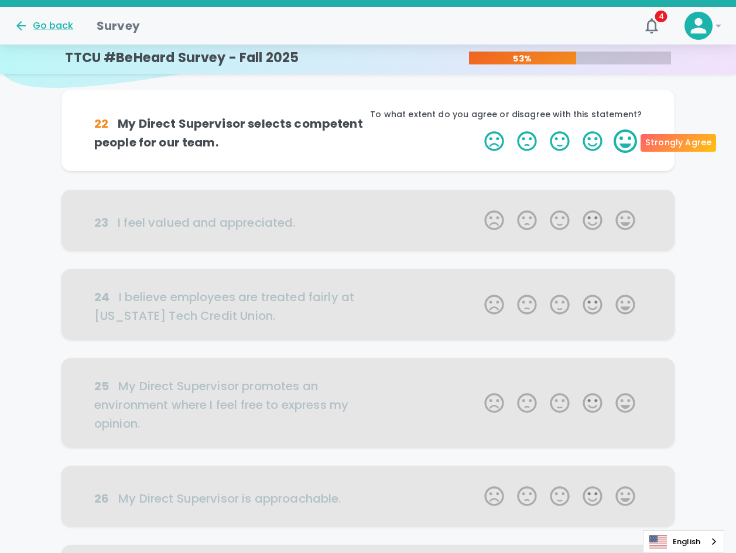
click at [631, 145] on label "5 Stars" at bounding box center [625, 140] width 33 height 23
click at [478, 129] on input "5 Stars" at bounding box center [477, 129] width 1 height 1
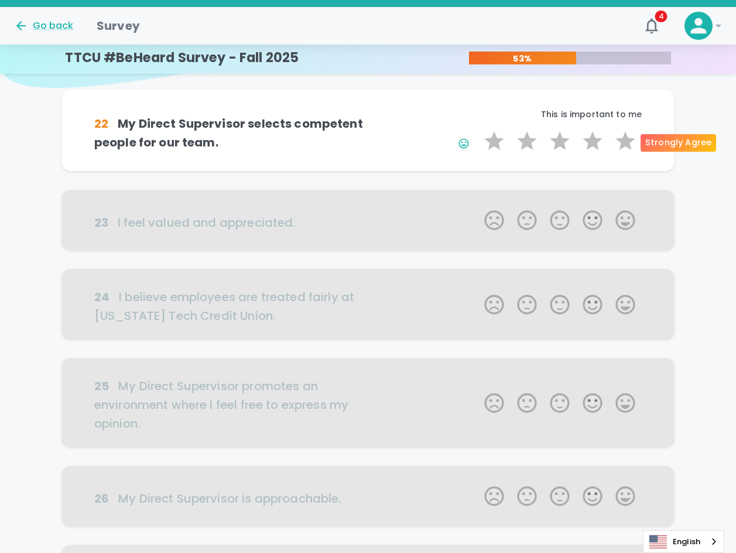
click at [631, 145] on label "5 Stars" at bounding box center [625, 140] width 33 height 23
click at [478, 129] on input "5 Stars" at bounding box center [477, 129] width 1 height 1
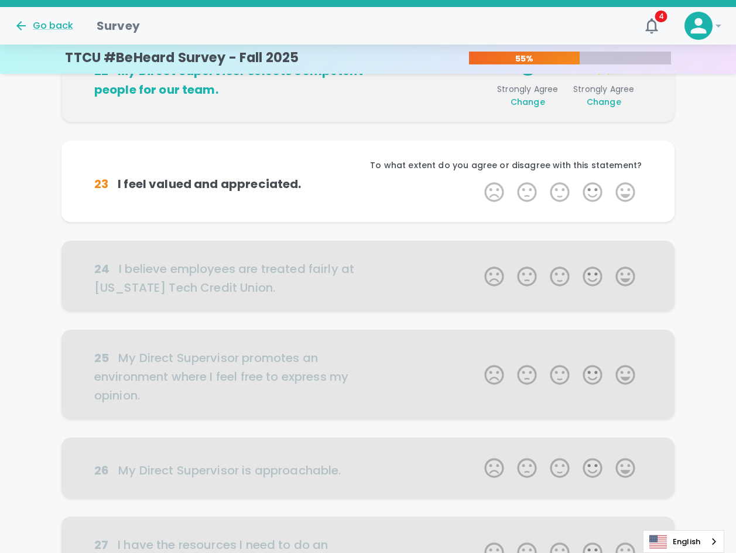
scroll to position [220, 0]
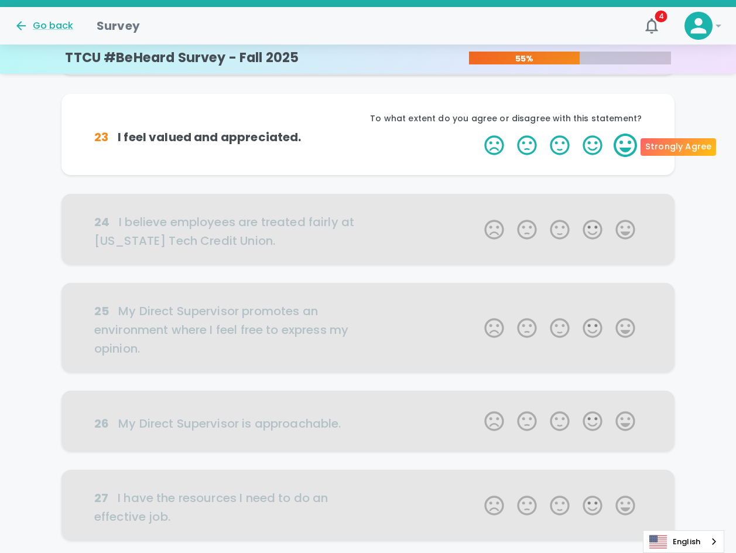
click at [627, 154] on label "5 Stars" at bounding box center [625, 145] width 33 height 23
click at [478, 134] on input "5 Stars" at bounding box center [477, 133] width 1 height 1
click at [627, 154] on label "5 Stars" at bounding box center [625, 145] width 33 height 23
click at [478, 134] on input "5 Stars" at bounding box center [477, 133] width 1 height 1
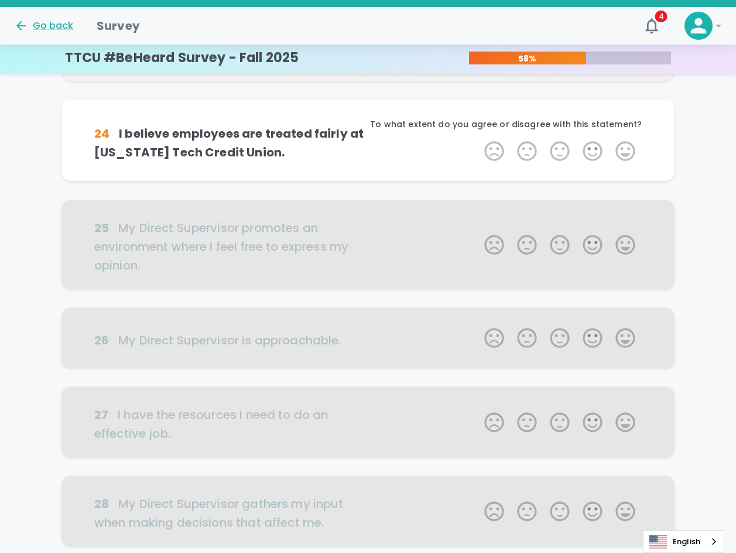
scroll to position [323, 0]
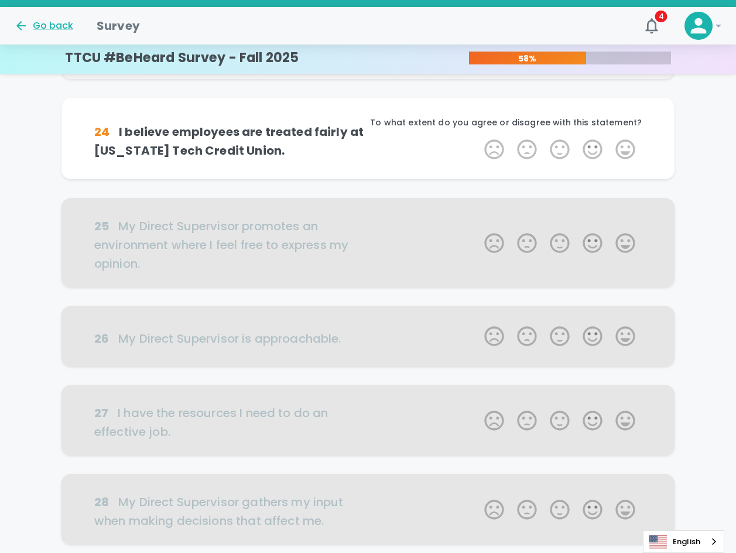
click at [627, 154] on label "5 Stars" at bounding box center [625, 149] width 33 height 23
click at [478, 138] on input "5 Stars" at bounding box center [477, 137] width 1 height 1
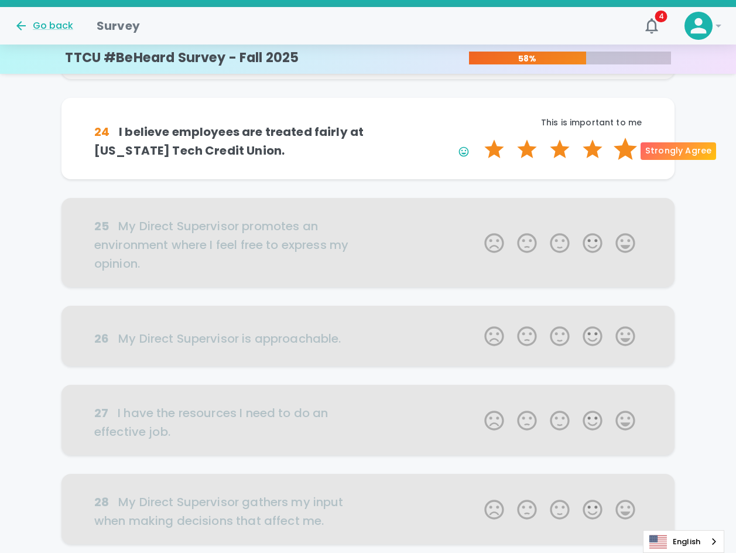
click at [620, 151] on label "5 Stars" at bounding box center [625, 149] width 33 height 23
click at [478, 138] on input "5 Stars" at bounding box center [477, 137] width 1 height 1
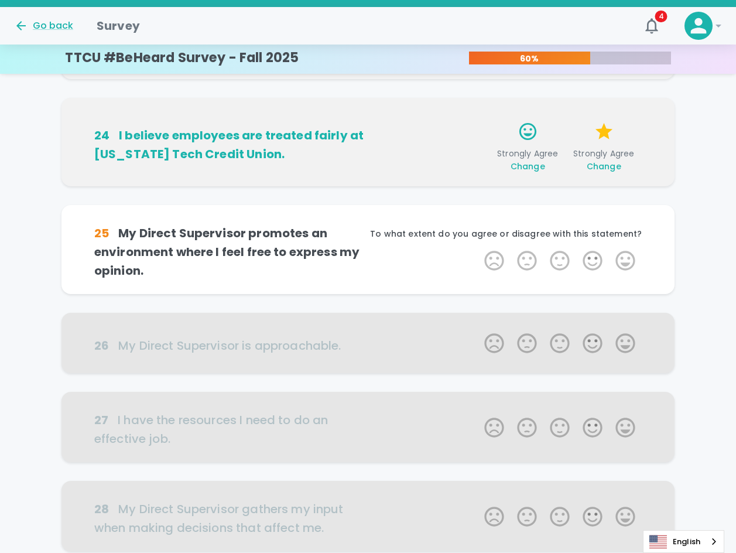
scroll to position [426, 0]
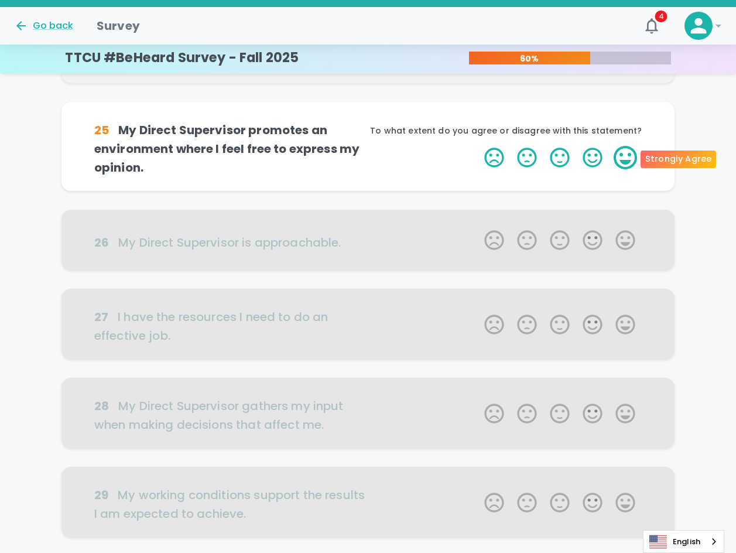
click at [637, 157] on label "5 Stars" at bounding box center [625, 157] width 33 height 23
click at [478, 146] on input "5 Stars" at bounding box center [477, 145] width 1 height 1
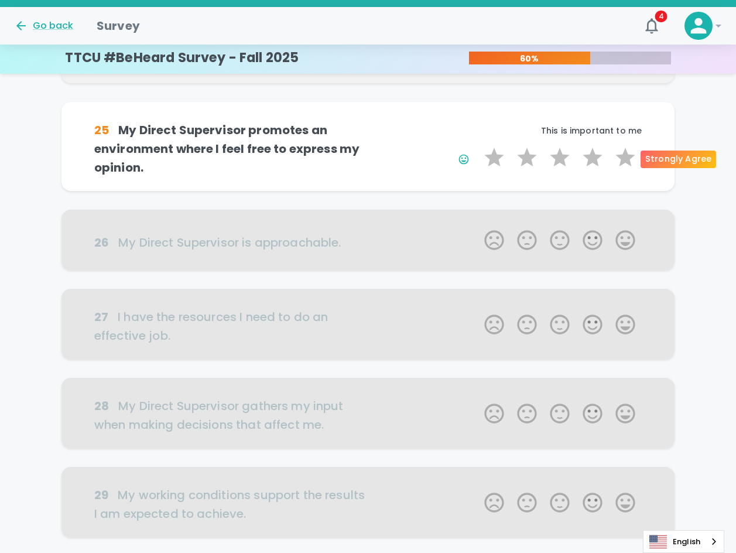
click at [637, 157] on label "5 Stars" at bounding box center [625, 157] width 33 height 23
click at [478, 146] on input "5 Stars" at bounding box center [477, 145] width 1 height 1
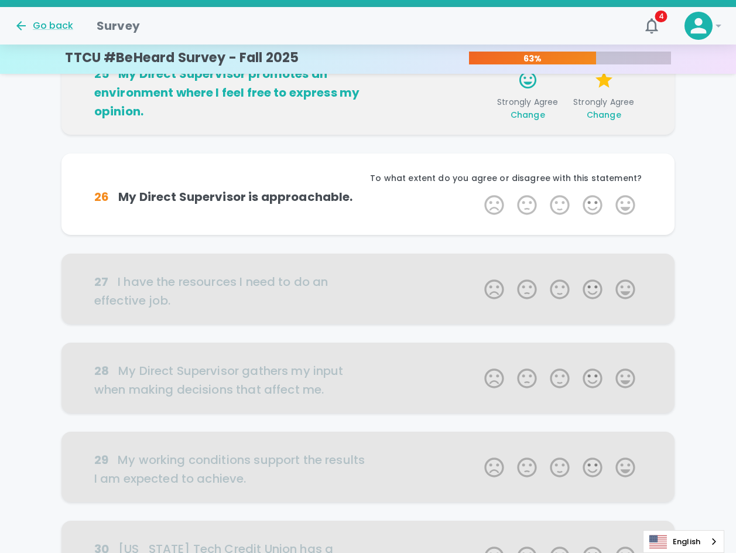
scroll to position [529, 0]
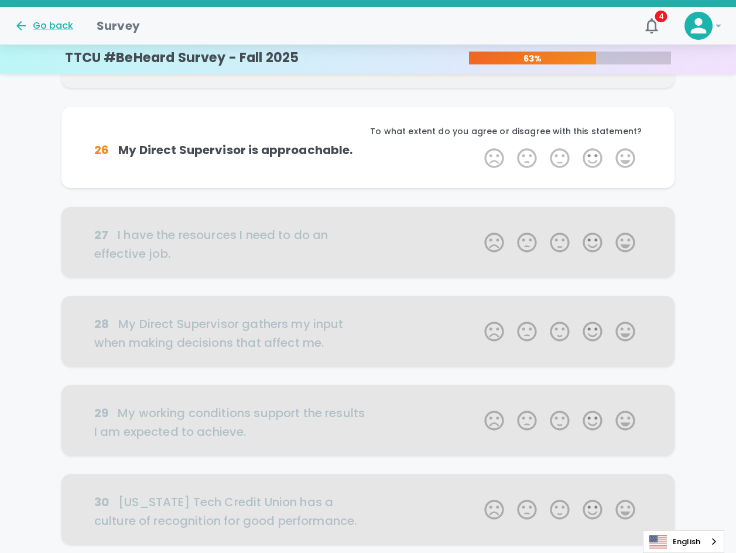
click at [637, 157] on label "5 Stars" at bounding box center [625, 157] width 33 height 23
click at [478, 146] on input "5 Stars" at bounding box center [477, 146] width 1 height 1
click at [637, 157] on label "5 Stars" at bounding box center [625, 157] width 33 height 23
click at [478, 146] on input "5 Stars" at bounding box center [477, 146] width 1 height 1
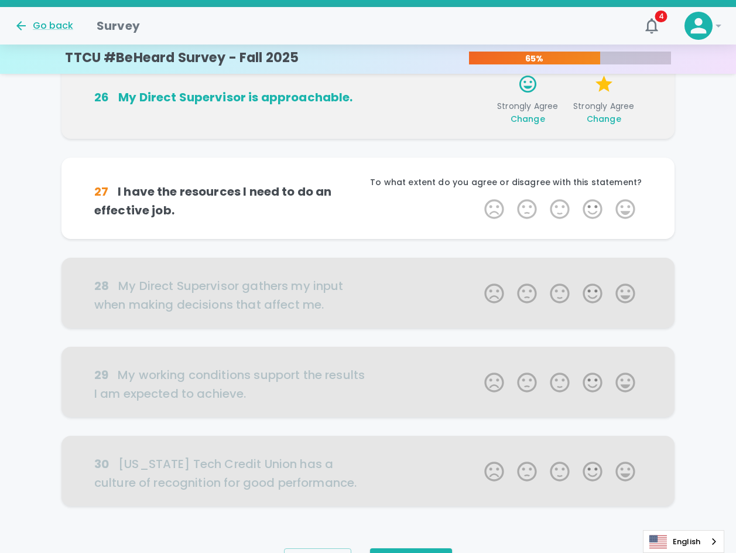
scroll to position [633, 0]
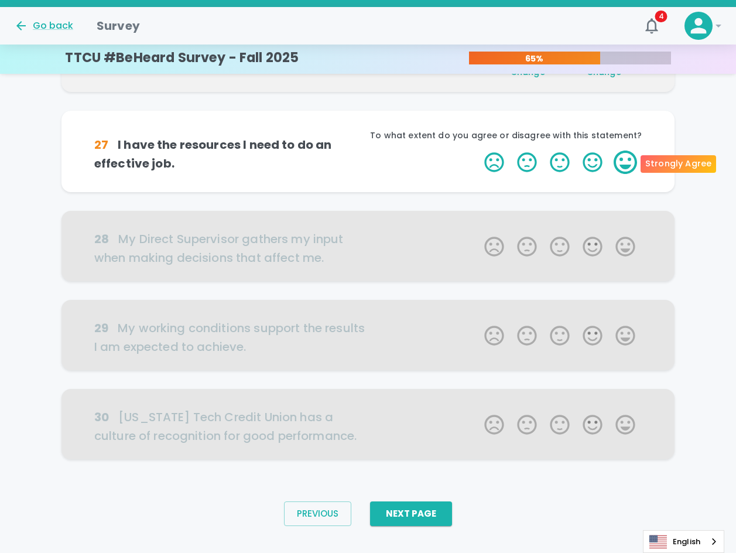
click at [628, 159] on label "5 Stars" at bounding box center [625, 162] width 33 height 23
click at [478, 151] on input "5 Stars" at bounding box center [477, 150] width 1 height 1
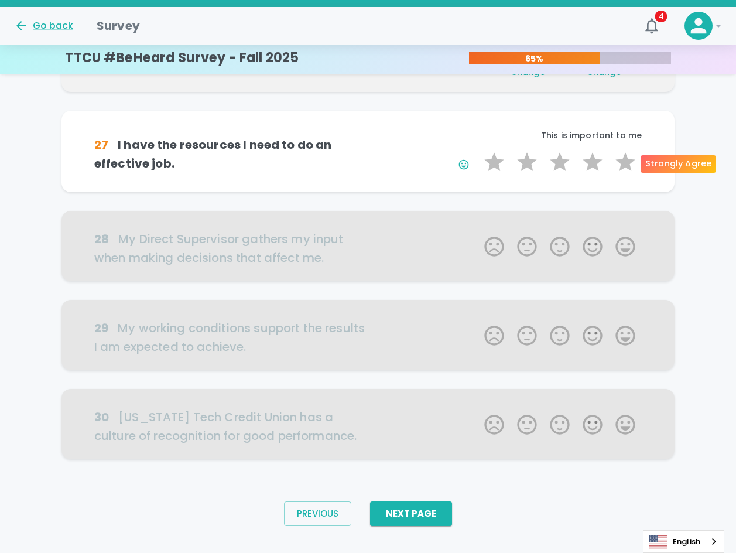
click at [628, 159] on label "5 Stars" at bounding box center [625, 162] width 33 height 23
click at [478, 151] on input "5 Stars" at bounding box center [477, 150] width 1 height 1
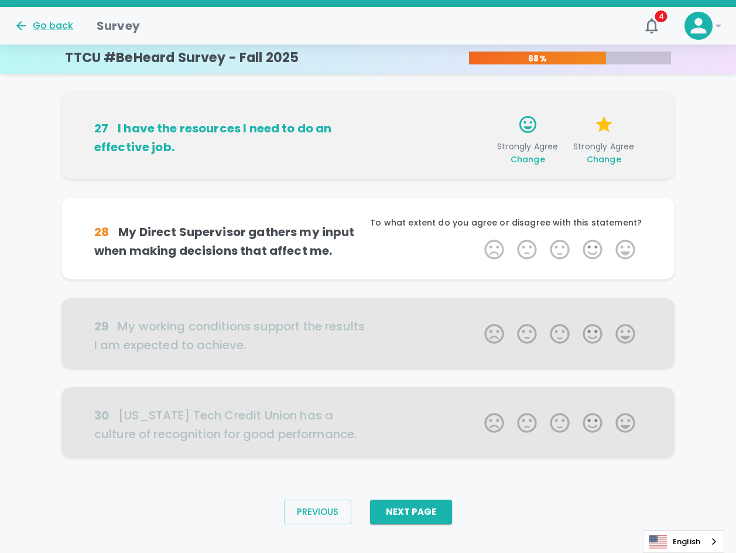
scroll to position [671, 0]
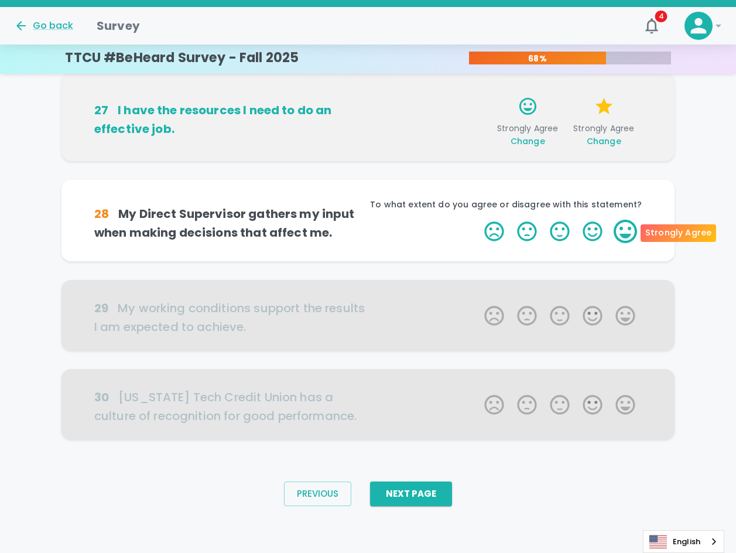
click at [630, 237] on label "5 Stars" at bounding box center [625, 231] width 33 height 23
click at [478, 220] on input "5 Stars" at bounding box center [477, 219] width 1 height 1
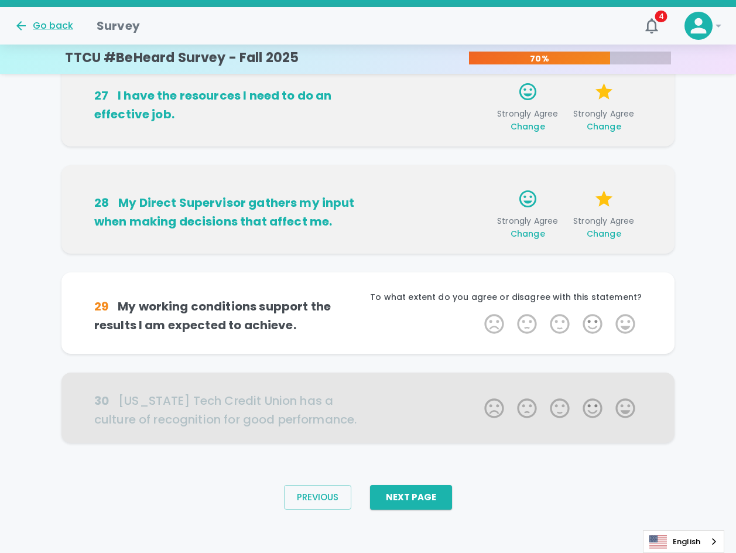
scroll to position [689, 0]
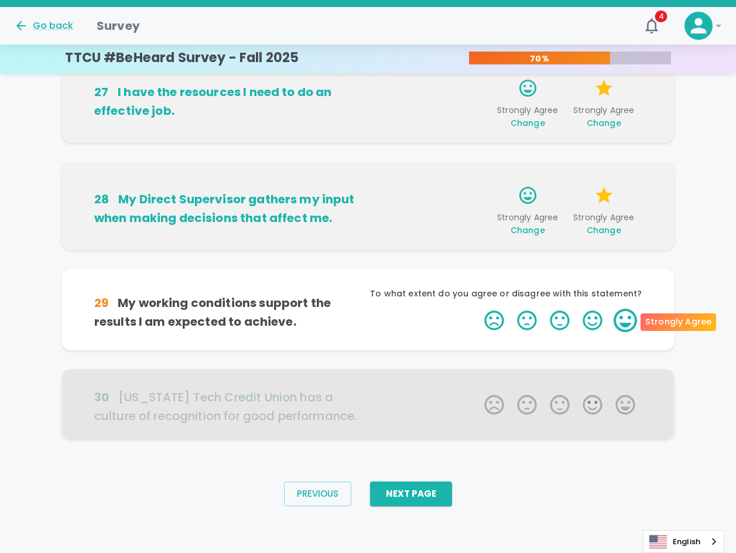
click at [623, 326] on label "5 Stars" at bounding box center [625, 320] width 33 height 23
click at [478, 309] on input "5 Stars" at bounding box center [477, 308] width 1 height 1
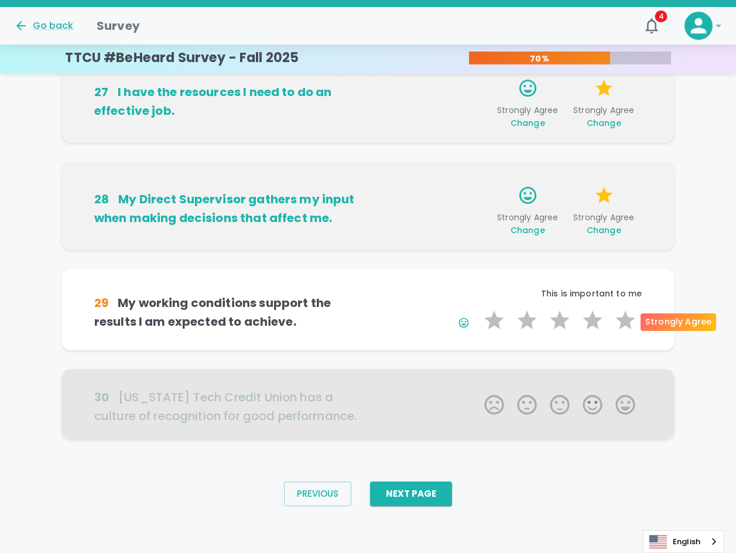
click at [623, 326] on label "5 Stars" at bounding box center [625, 320] width 33 height 23
click at [478, 309] on input "5 Stars" at bounding box center [477, 308] width 1 height 1
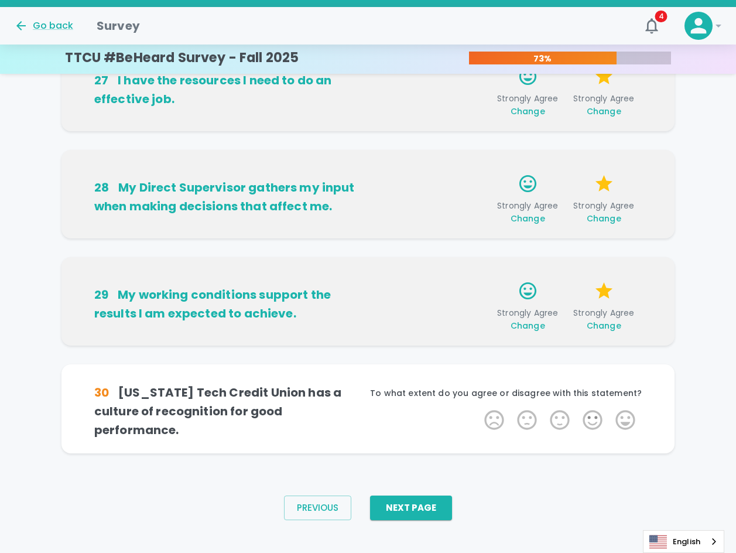
scroll to position [707, 0]
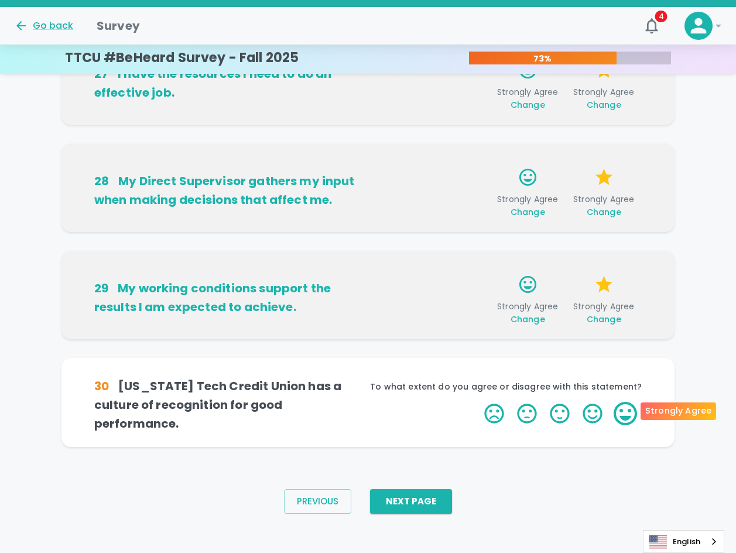
click at [627, 408] on label "5 Stars" at bounding box center [625, 413] width 33 height 23
click at [478, 402] on input "5 Stars" at bounding box center [477, 401] width 1 height 1
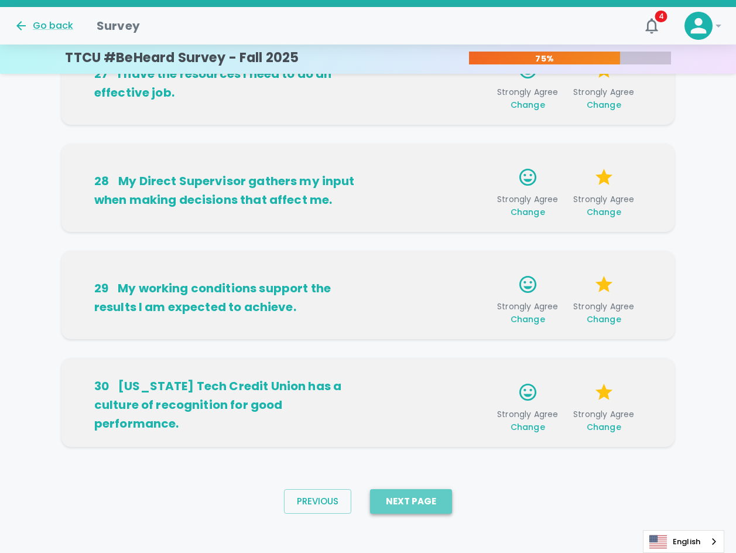
click at [437, 504] on button "Next Page" at bounding box center [411, 501] width 82 height 25
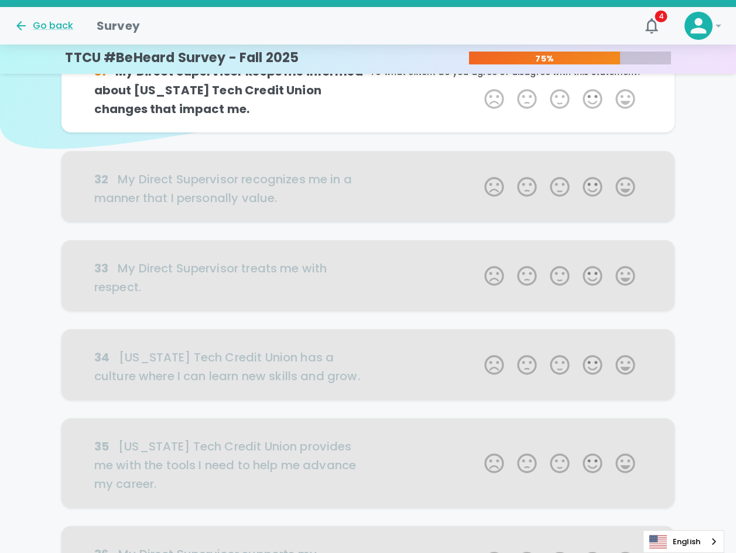
scroll to position [0, 0]
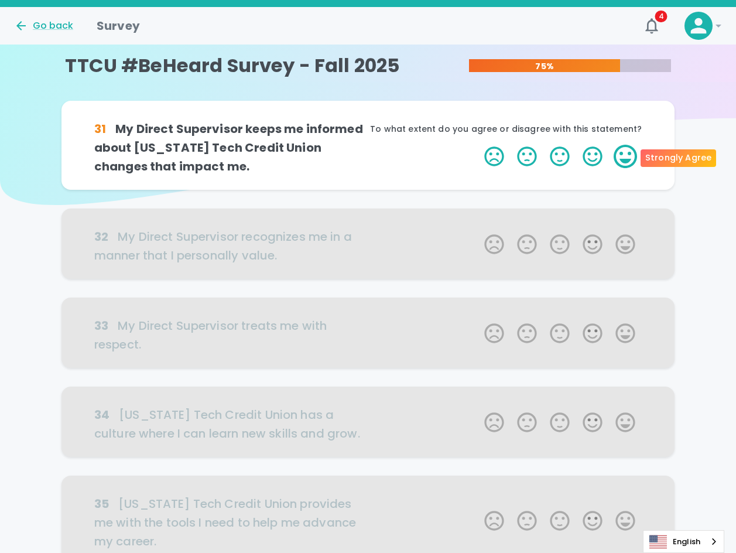
click at [627, 160] on label "5 Stars" at bounding box center [625, 156] width 33 height 23
click at [478, 145] on input "5 Stars" at bounding box center [477, 144] width 1 height 1
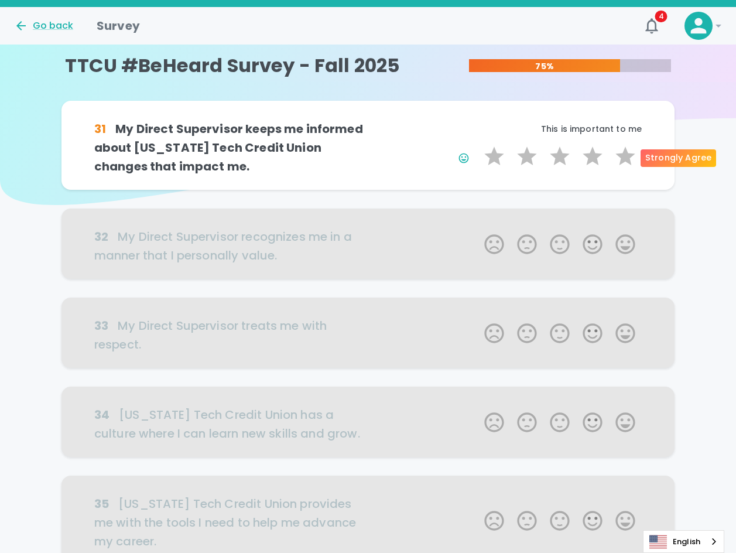
click at [627, 160] on label "5 Stars" at bounding box center [625, 156] width 33 height 23
click at [478, 145] on input "5 Stars" at bounding box center [477, 144] width 1 height 1
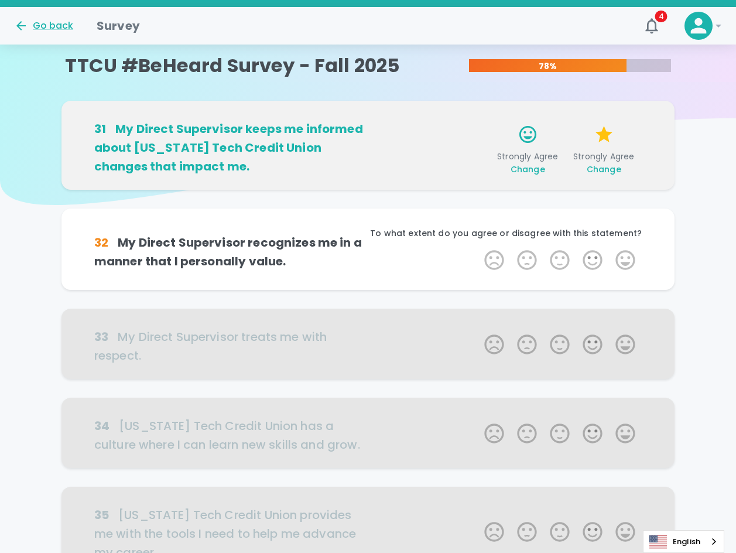
scroll to position [103, 0]
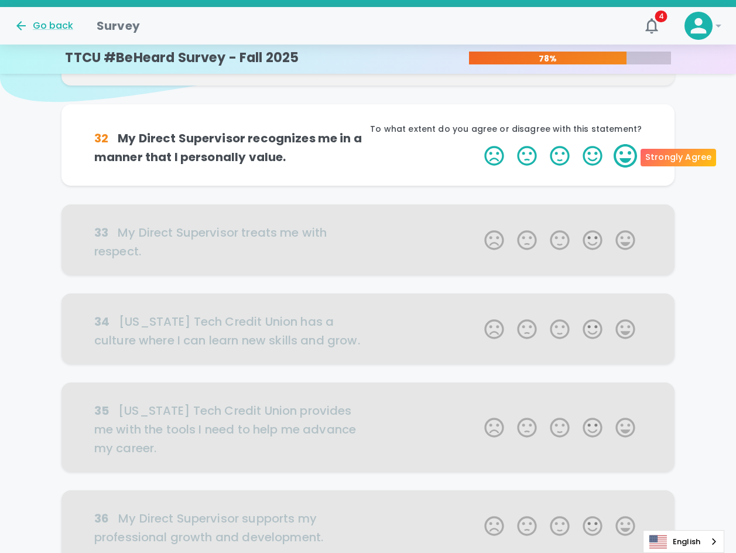
click at [629, 160] on label "5 Stars" at bounding box center [625, 155] width 33 height 23
click at [478, 144] on input "5 Stars" at bounding box center [477, 144] width 1 height 1
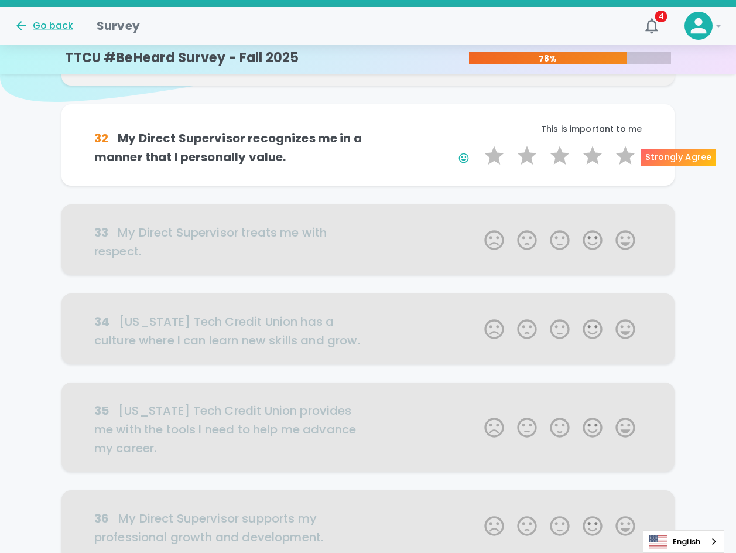
click at [629, 160] on label "5 Stars" at bounding box center [625, 155] width 33 height 23
click at [478, 144] on input "5 Stars" at bounding box center [477, 144] width 1 height 1
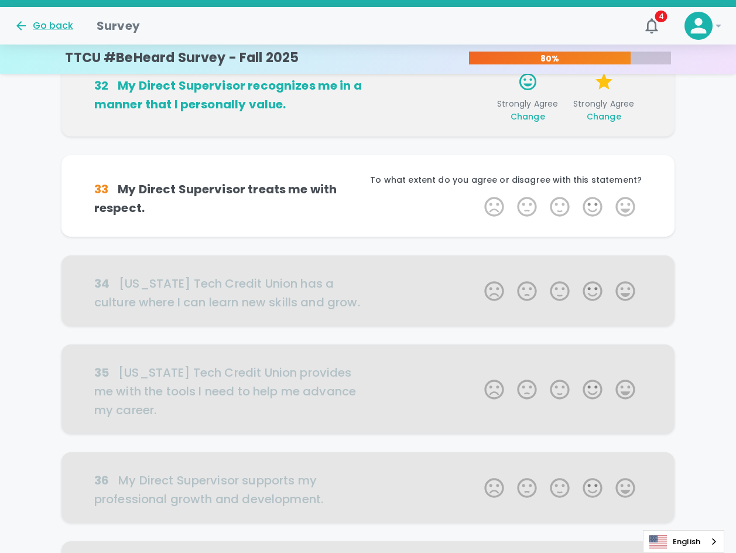
scroll to position [206, 0]
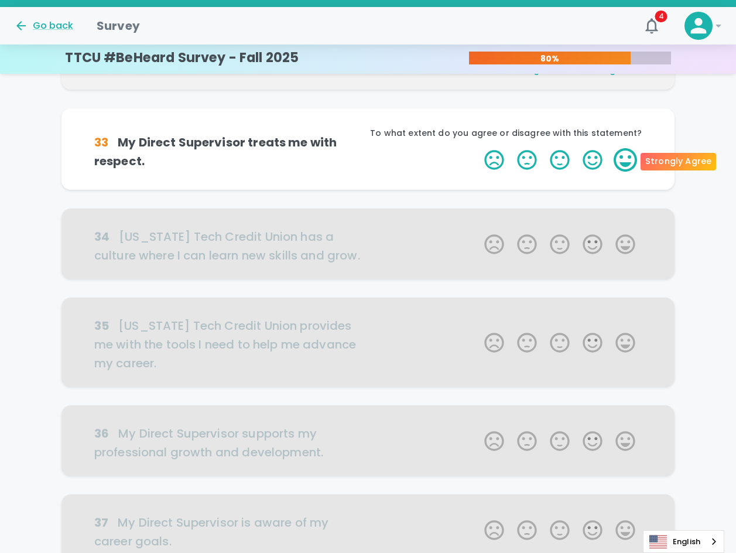
click at [631, 162] on label "5 Stars" at bounding box center [625, 159] width 33 height 23
click at [478, 148] on input "5 Stars" at bounding box center [477, 148] width 1 height 1
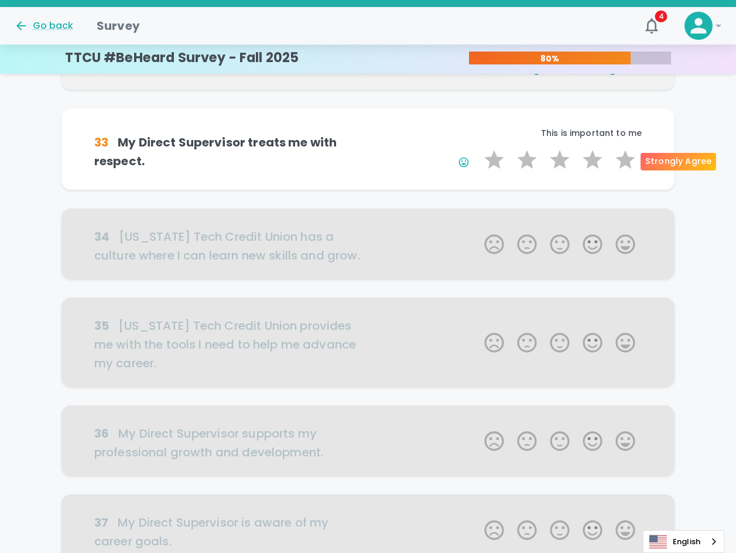
click at [631, 162] on label "5 Stars" at bounding box center [625, 159] width 33 height 23
click at [478, 148] on input "5 Stars" at bounding box center [477, 148] width 1 height 1
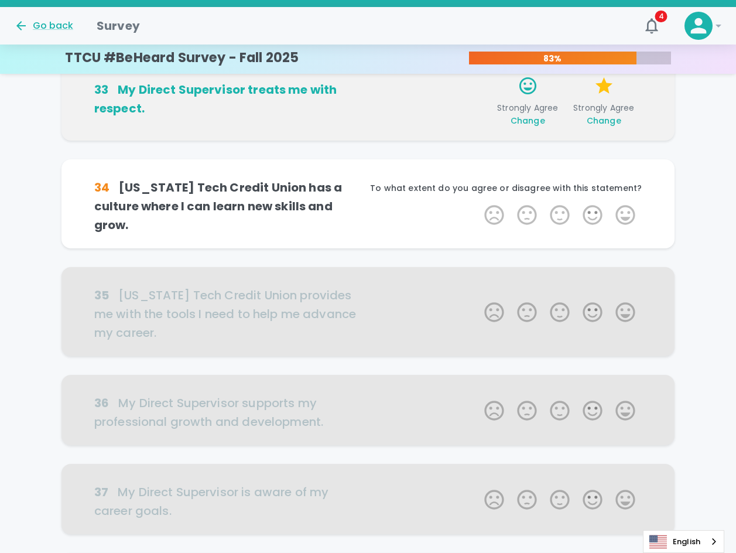
scroll to position [309, 0]
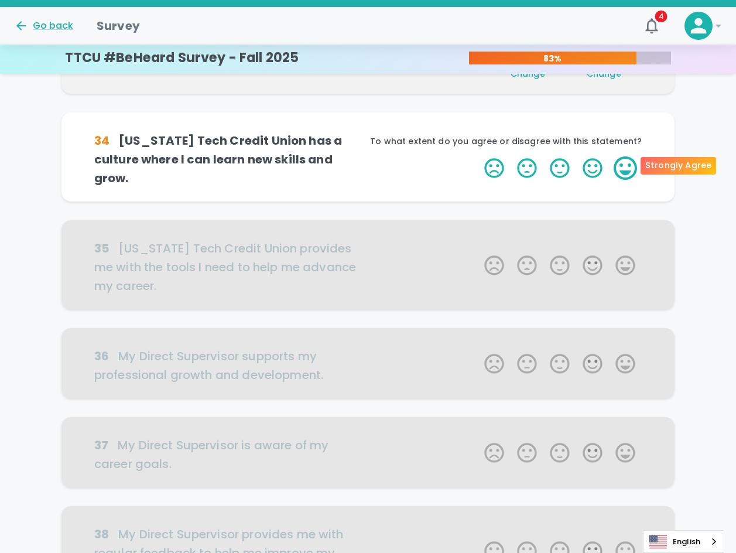
click at [626, 164] on label "5 Stars" at bounding box center [625, 167] width 33 height 23
click at [478, 156] on input "5 Stars" at bounding box center [477, 156] width 1 height 1
click at [626, 164] on label "5 Stars" at bounding box center [625, 167] width 33 height 23
click at [478, 156] on input "5 Stars" at bounding box center [477, 156] width 1 height 1
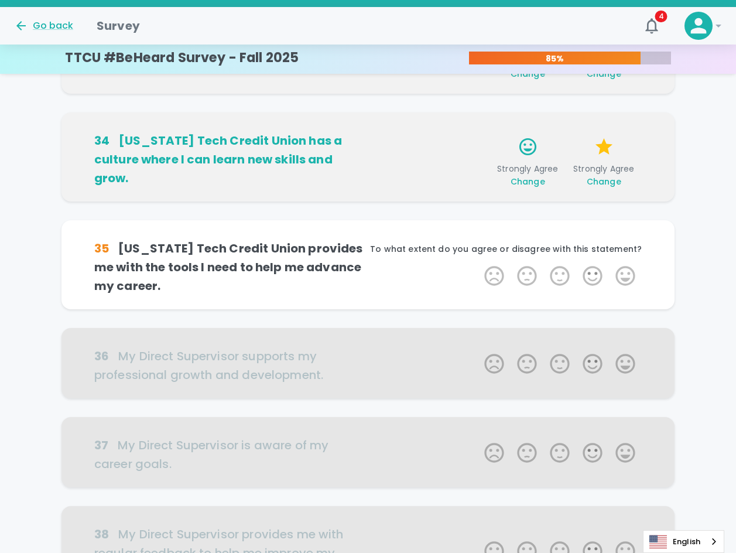
scroll to position [412, 0]
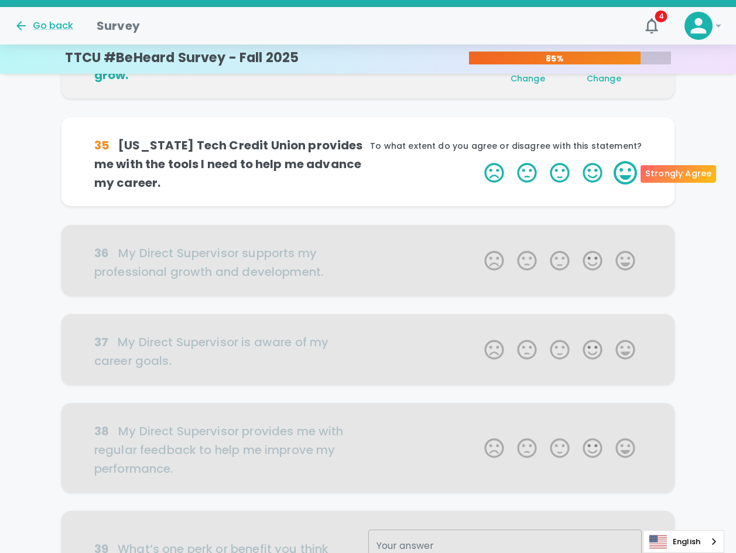
click at [628, 171] on label "5 Stars" at bounding box center [625, 172] width 33 height 23
click at [478, 161] on input "5 Stars" at bounding box center [477, 160] width 1 height 1
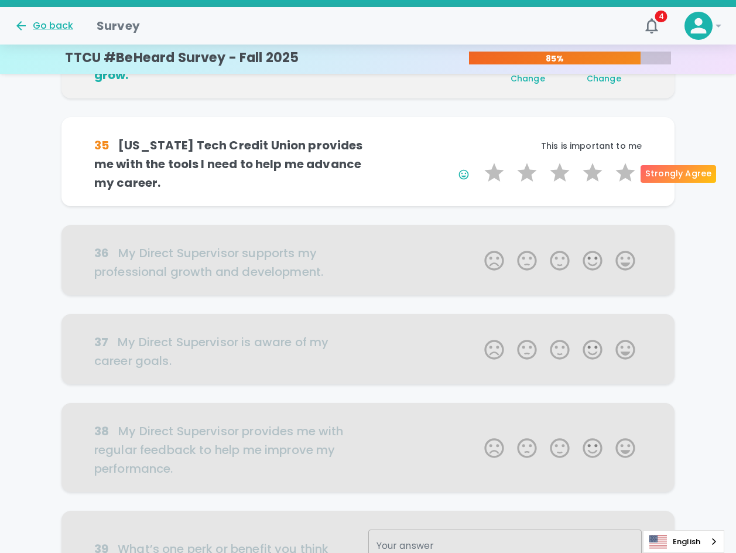
click at [628, 171] on label "5 Stars" at bounding box center [625, 172] width 33 height 23
click at [478, 161] on input "5 Stars" at bounding box center [477, 160] width 1 height 1
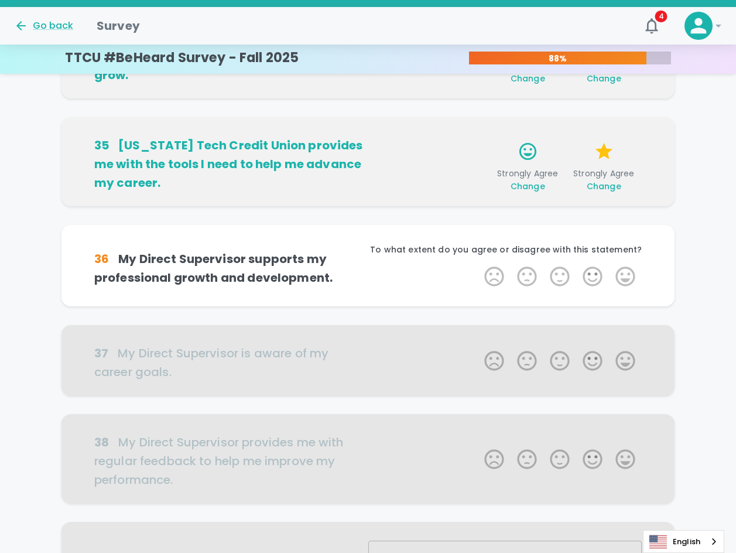
scroll to position [515, 0]
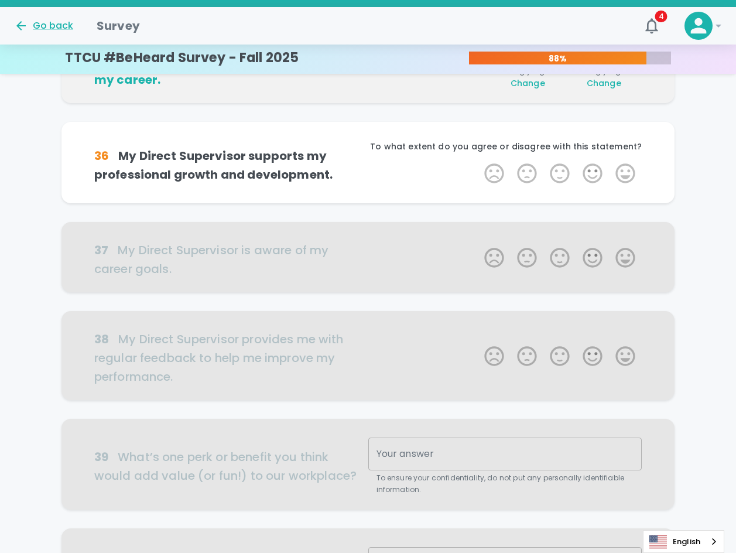
click at [628, 171] on label "5 Stars" at bounding box center [625, 173] width 33 height 23
click at [478, 162] on input "5 Stars" at bounding box center [477, 161] width 1 height 1
click at [628, 171] on label "5 Stars" at bounding box center [625, 173] width 33 height 23
click at [478, 162] on input "5 Stars" at bounding box center [477, 161] width 1 height 1
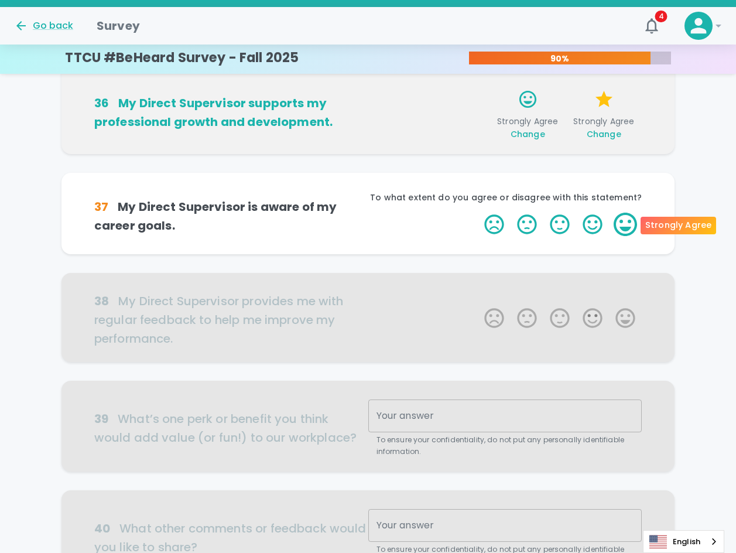
scroll to position [619, 0]
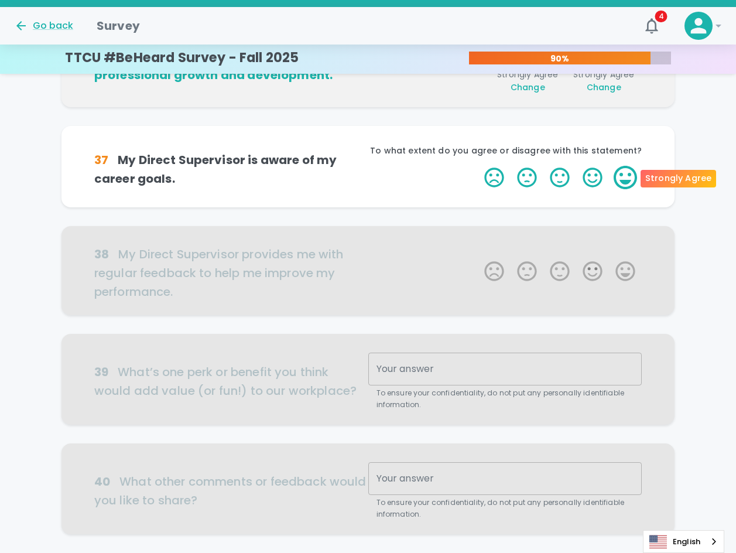
click at [632, 183] on label "5 Stars" at bounding box center [625, 177] width 33 height 23
click at [478, 166] on input "5 Stars" at bounding box center [477, 165] width 1 height 1
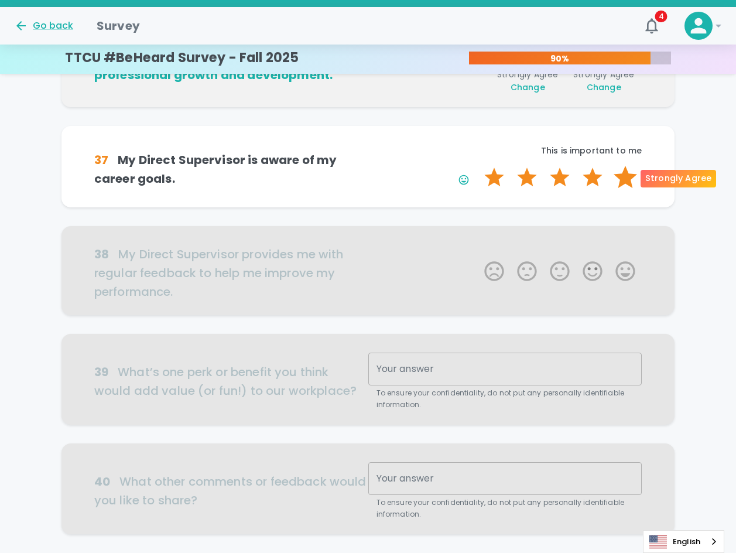
click at [631, 183] on label "5 Stars" at bounding box center [625, 177] width 33 height 23
click at [478, 166] on input "5 Stars" at bounding box center [477, 165] width 1 height 1
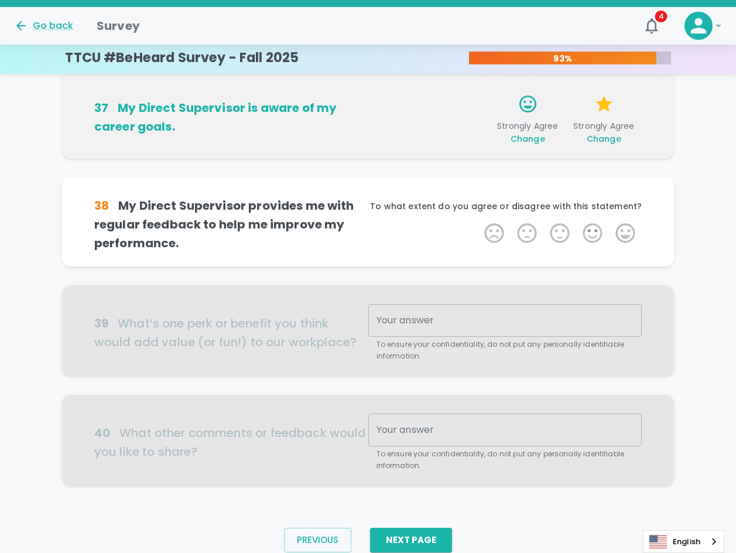
scroll to position [713, 0]
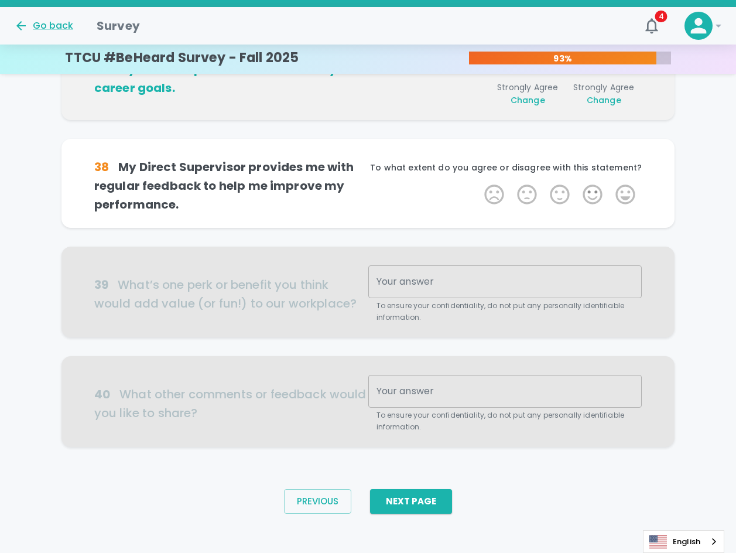
click at [631, 183] on label "5 Stars" at bounding box center [625, 194] width 33 height 23
click at [478, 183] on input "5 Stars" at bounding box center [477, 182] width 1 height 1
click at [631, 183] on label "5 Stars" at bounding box center [625, 194] width 33 height 23
click at [478, 183] on input "5 Stars" at bounding box center [477, 182] width 1 height 1
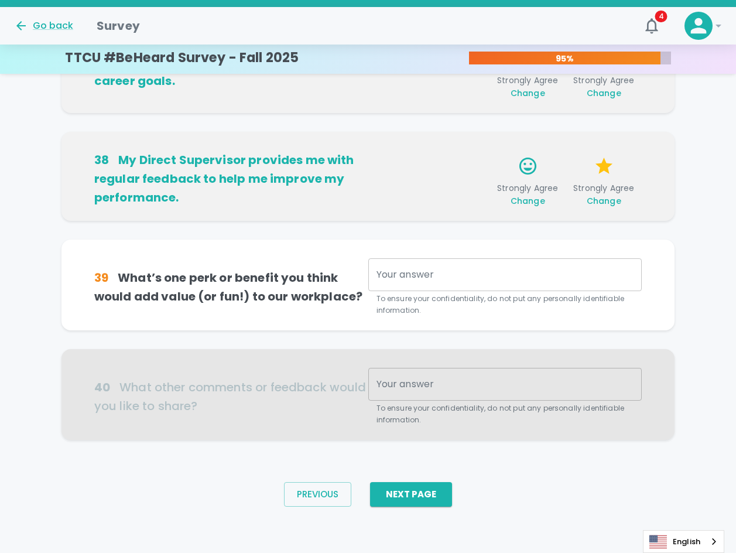
click at [436, 268] on textarea "Your answer" at bounding box center [506, 274] width 258 height 13
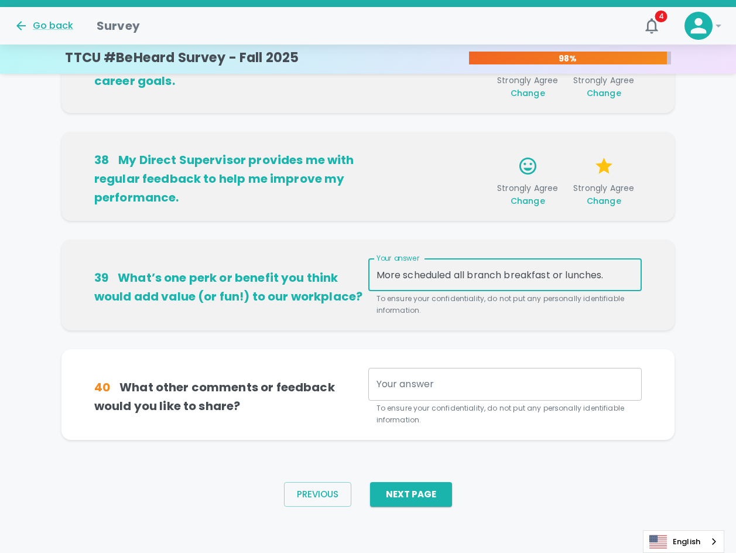
click at [436, 268] on textarea "More scheduled all branch breakfast or lunches." at bounding box center [506, 274] width 258 height 13
type textarea "M"
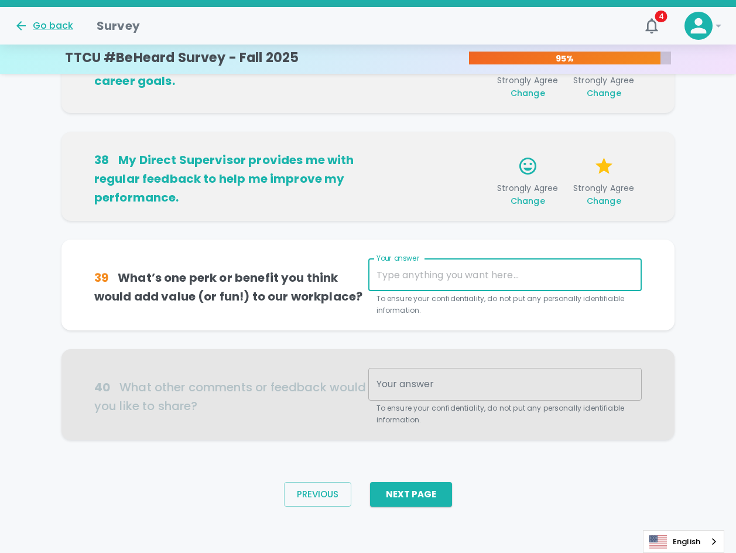
click at [435, 268] on textarea "Your answer" at bounding box center [506, 274] width 258 height 13
click at [446, 388] on div at bounding box center [369, 394] width 614 height 91
click at [443, 276] on textarea "Your answer" at bounding box center [506, 274] width 258 height 13
type textarea "C"
type textarea "M"
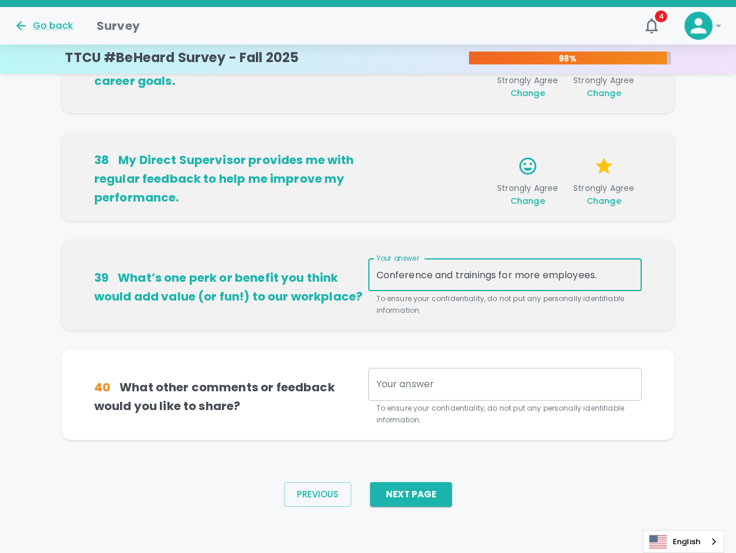
type textarea "Conference and trainings for more employees."
click at [465, 386] on textarea "Your answer" at bounding box center [506, 383] width 258 height 13
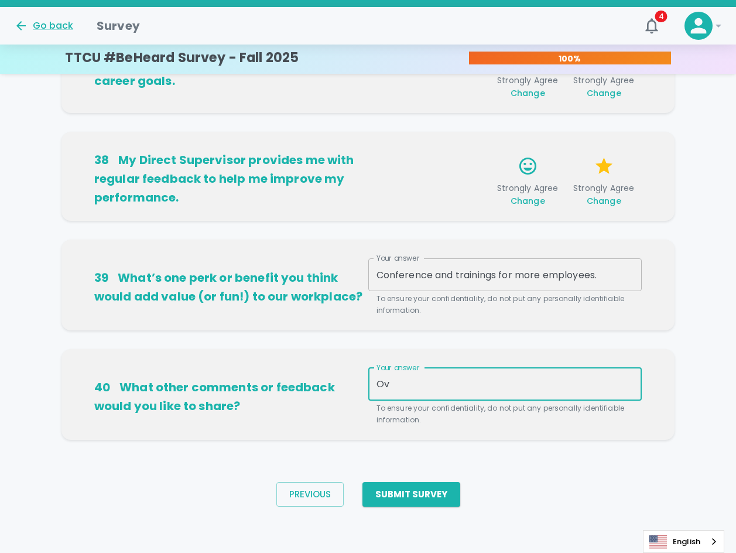
type textarea "O"
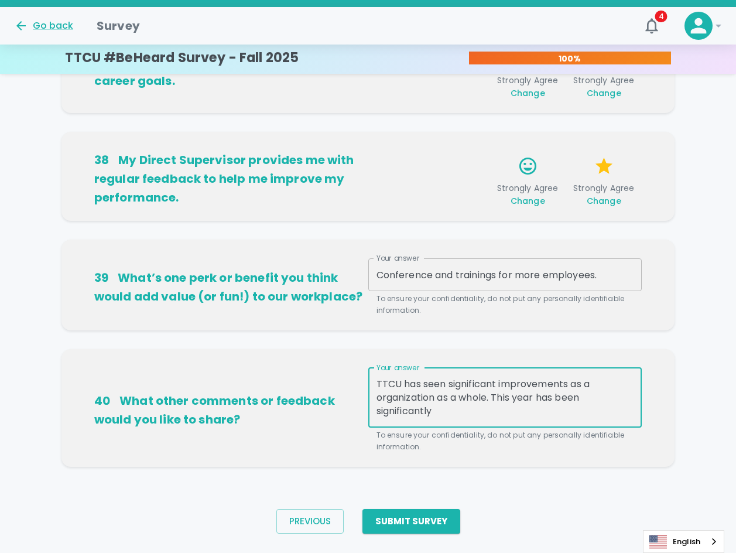
click at [486, 409] on textarea "TTCU has seen significant improvements as a organization as a whole. This year …" at bounding box center [506, 397] width 258 height 40
click at [500, 418] on div "TTCU has seen significant improvements as a organization as a whole. This year …" at bounding box center [505, 398] width 274 height 60
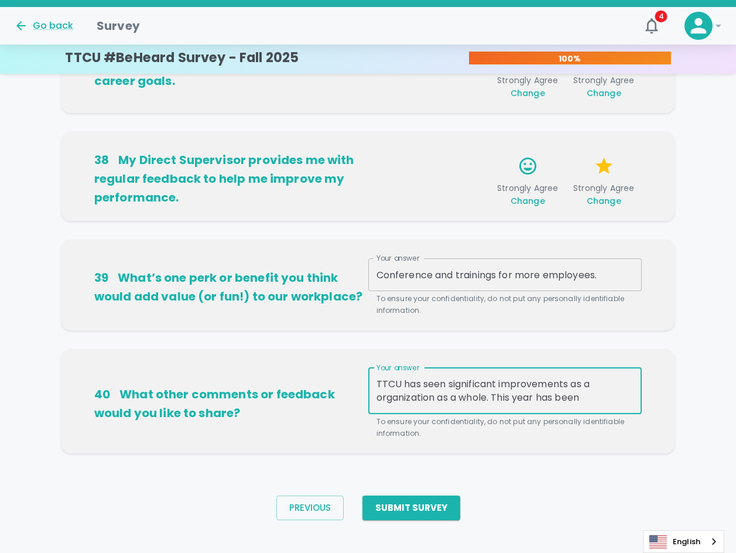
click at [503, 381] on textarea "TTCU has seen significant improvements as a organization as a whole. This year …" at bounding box center [506, 390] width 258 height 27
click at [447, 382] on textarea "TTCU has seen significant improvements as a organization as a whole. This year …" at bounding box center [506, 390] width 258 height 27
click at [500, 381] on textarea "TTCU has significantly improve med as a organization this year. Working has been" at bounding box center [506, 390] width 258 height 27
click at [522, 384] on textarea "TTCU has significantly improve med as a organization this year. Working has been" at bounding box center [506, 390] width 258 height 27
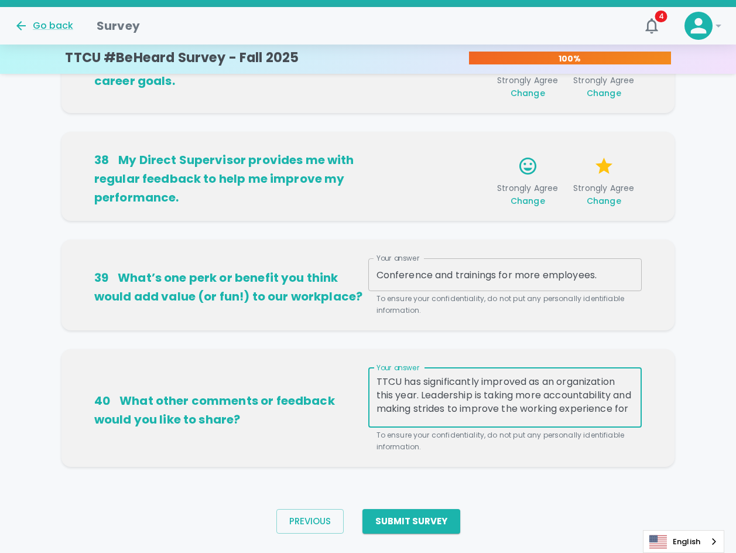
scroll to position [0, 0]
click at [389, 397] on textarea "TTCU has significantly improved as an organization this year. Leadership is tak…" at bounding box center [506, 397] width 258 height 40
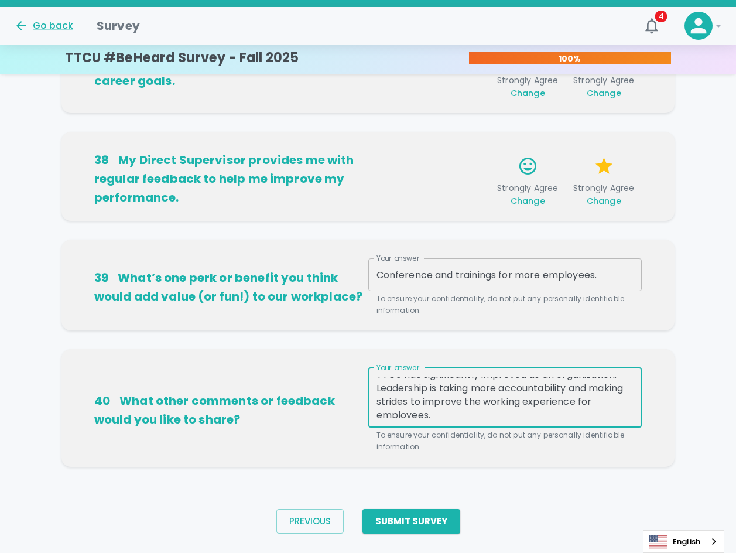
scroll to position [13, 0]
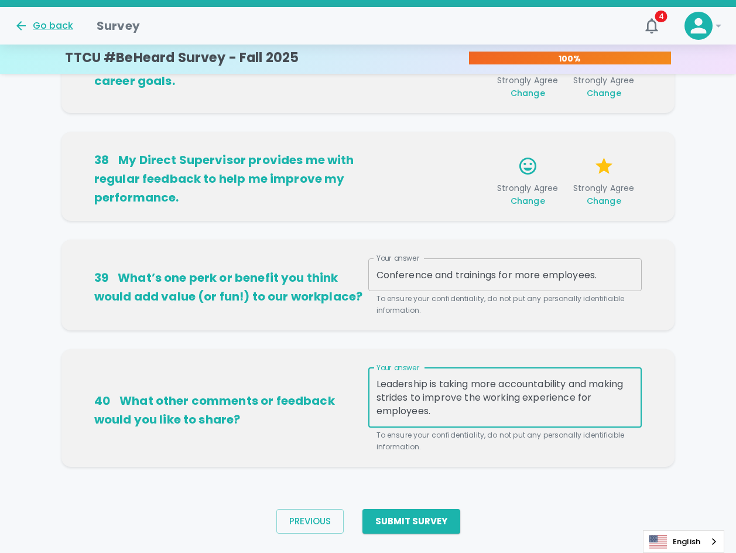
drag, startPoint x: 576, startPoint y: 405, endPoint x: 569, endPoint y: 405, distance: 7.0
click at [576, 405] on textarea "TTCU has significantly improved as an organization. Leadership is taking more a…" at bounding box center [506, 397] width 258 height 40
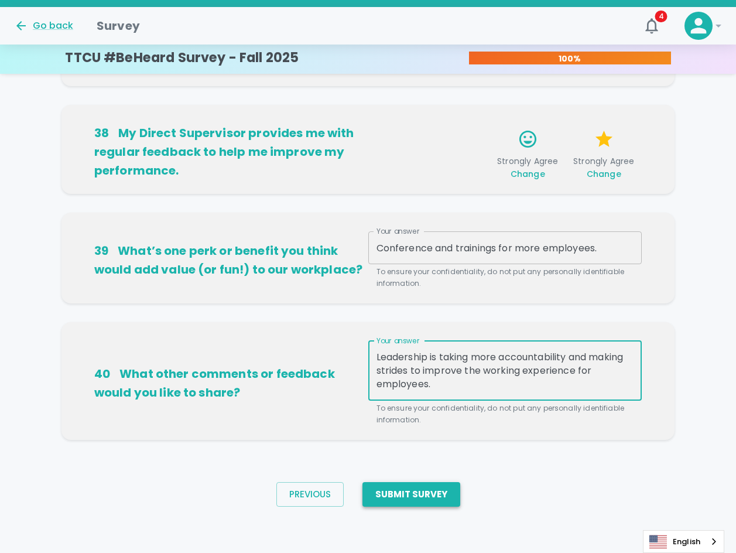
type textarea "TTCU has significantly improved as an organization. Leadership is taking more a…"
click at [417, 496] on button "Submit Survey" at bounding box center [412, 494] width 98 height 25
